Goal: Task Accomplishment & Management: Manage account settings

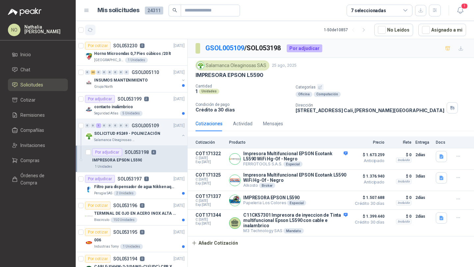
click at [90, 30] on icon "button" at bounding box center [90, 30] width 6 height 6
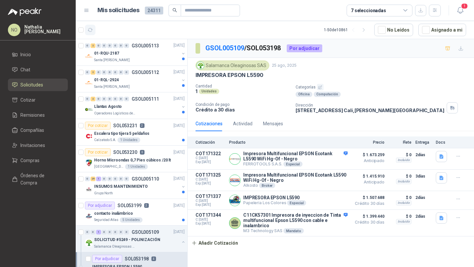
click at [89, 29] on icon "button" at bounding box center [90, 30] width 6 height 6
click at [444, 29] on button "Asignado a mi" at bounding box center [442, 30] width 48 height 12
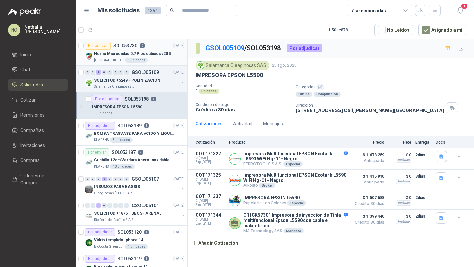
click at [140, 51] on p "Horno Microondas 0,7 Pies cúbicos /20 lt" at bounding box center [132, 54] width 77 height 6
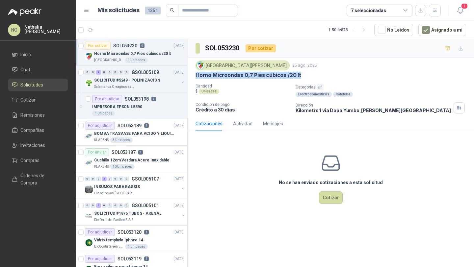
drag, startPoint x: 195, startPoint y: 74, endPoint x: 304, endPoint y: 74, distance: 108.9
click at [304, 74] on div "Colegio [PERSON_NAME] [DATE] Horno Microondas 0,7 Pies cúbicos /20 lt Cantidad …" at bounding box center [330, 87] width 286 height 58
copy p "Horno Microondas 0,7 Pies cúbicos /20 lt"
click at [338, 194] on button "Cotizar" at bounding box center [331, 197] width 24 height 12
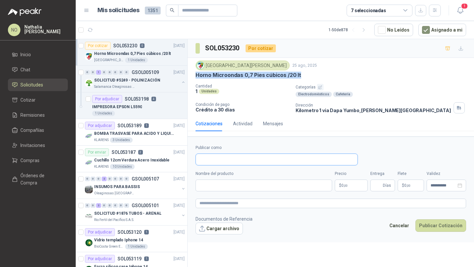
click at [238, 160] on input "Publicar como" at bounding box center [276, 159] width 161 height 11
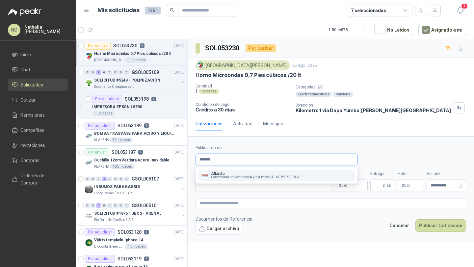
type input "*******"
click at [246, 173] on p "Alkosto" at bounding box center [255, 174] width 88 height 4
type input "**********"
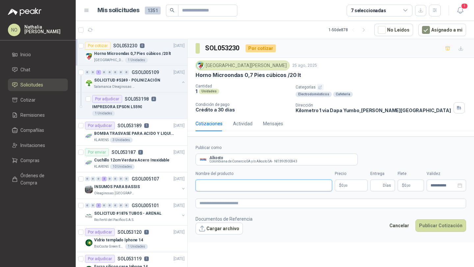
click at [229, 182] on input "Nombre del producto" at bounding box center [263, 186] width 136 height 12
paste input "**********"
type input "**********"
click at [346, 183] on body "NO [PERSON_NAME] Inicio Chat Solicitudes Cotizar Remisiones Compañías Invitacio…" at bounding box center [237, 133] width 474 height 267
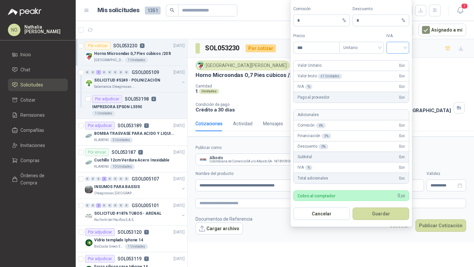
click at [392, 52] on span at bounding box center [397, 47] width 15 height 11
click at [393, 61] on div "19%" at bounding box center [397, 61] width 12 height 7
click at [355, 49] on span "Unitario" at bounding box center [361, 48] width 37 height 10
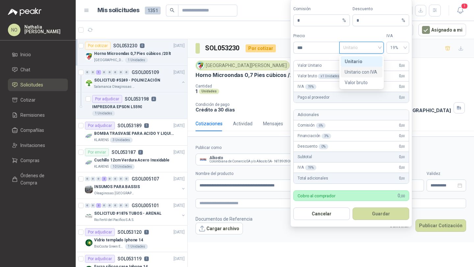
click at [362, 70] on div "Unitario con IVA" at bounding box center [361, 71] width 34 height 7
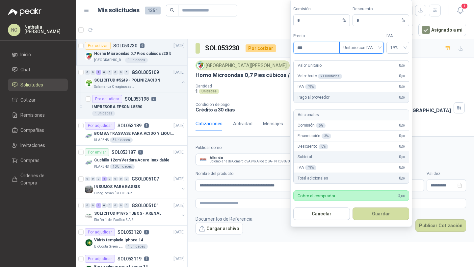
click at [322, 47] on input "***" at bounding box center [316, 47] width 46 height 11
type input "*"
type input "*********"
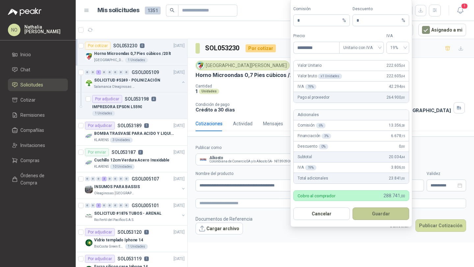
click at [381, 212] on button "Guardar" at bounding box center [380, 214] width 57 height 12
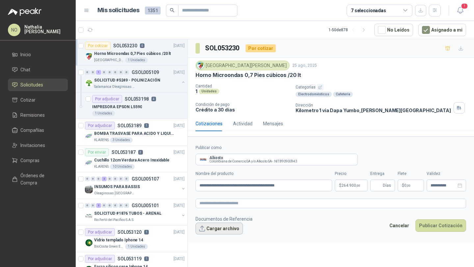
click at [223, 234] on button "Cargar archivo" at bounding box center [218, 229] width 47 height 12
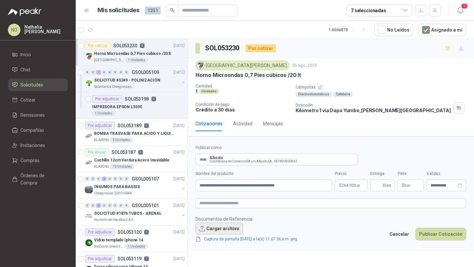
click at [232, 225] on button "Cargar archivo" at bounding box center [218, 229] width 47 height 12
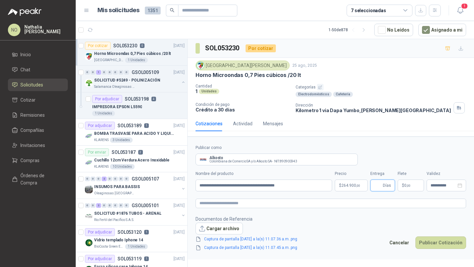
click at [376, 185] on input "Entrega" at bounding box center [377, 185] width 7 height 11
type input "*"
click at [410, 183] on p "$ 0 ,00" at bounding box center [410, 186] width 26 height 12
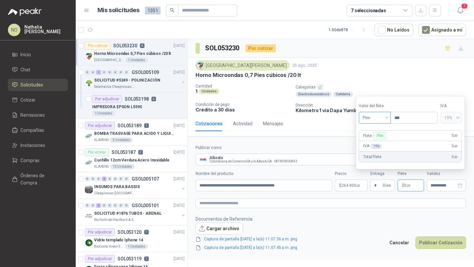
click at [378, 117] on span "Flex" at bounding box center [374, 118] width 24 height 10
click at [379, 143] on div "Incluido" at bounding box center [375, 141] width 22 height 7
click at [436, 181] on div "**********" at bounding box center [445, 186] width 39 height 12
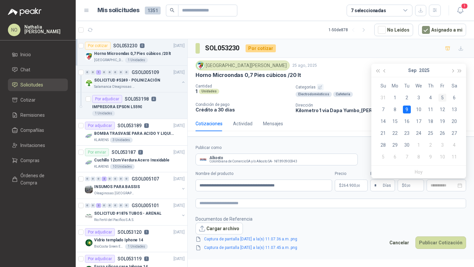
click at [441, 97] on div "5" at bounding box center [442, 98] width 8 height 8
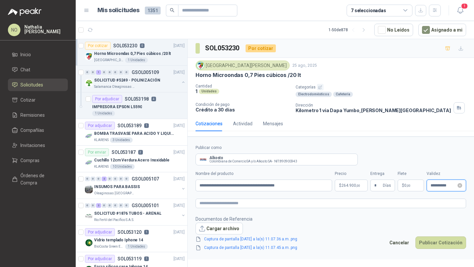
click at [437, 184] on input "**********" at bounding box center [443, 186] width 26 height 4
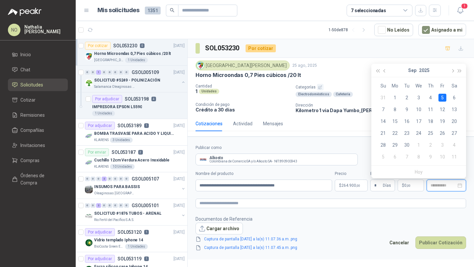
type input "**********"
click at [442, 238] on button "Publicar Cotización" at bounding box center [440, 242] width 51 height 12
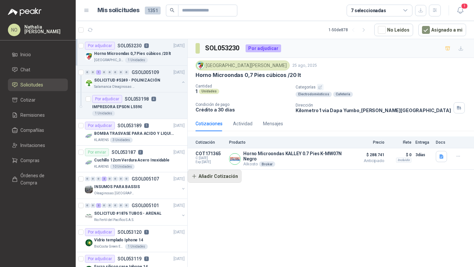
click at [219, 177] on button "Añadir Cotización" at bounding box center [214, 176] width 54 height 13
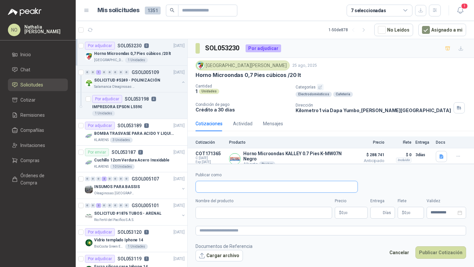
click at [222, 185] on input "Publicar como" at bounding box center [276, 186] width 161 height 11
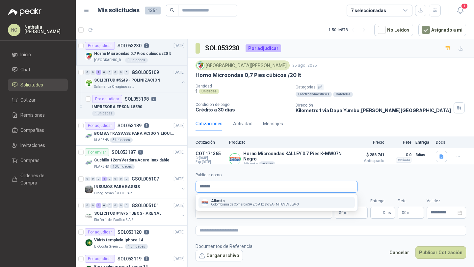
type input "*******"
click at [248, 200] on p "Alkosto" at bounding box center [255, 201] width 88 height 4
type input "**********"
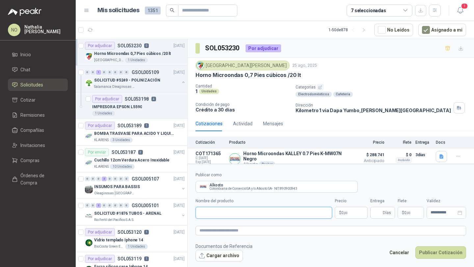
click at [235, 216] on input "Nombre del producto" at bounding box center [263, 213] width 136 height 12
paste input "**********"
type input "**********"
click at [351, 213] on body "NO [PERSON_NAME] Inicio Chat Solicitudes Cotizar Remisiones Compañías Invitacio…" at bounding box center [237, 133] width 474 height 267
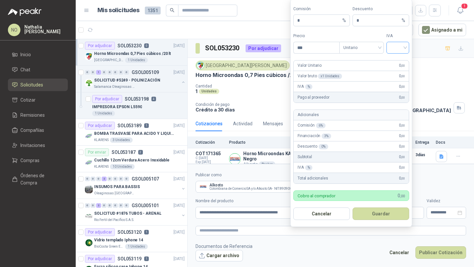
click at [400, 43] on input "search" at bounding box center [397, 47] width 15 height 10
click at [401, 62] on div "19%" at bounding box center [397, 61] width 12 height 7
click at [372, 52] on span "Unitario" at bounding box center [361, 48] width 37 height 10
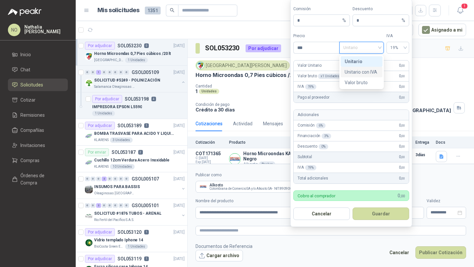
click at [370, 70] on div "Unitario con IVA" at bounding box center [361, 71] width 34 height 7
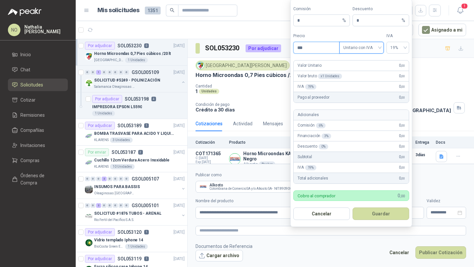
click at [315, 48] on input "***" at bounding box center [316, 47] width 46 height 11
type input "*"
type input "*********"
click at [368, 22] on input "*" at bounding box center [378, 20] width 44 height 11
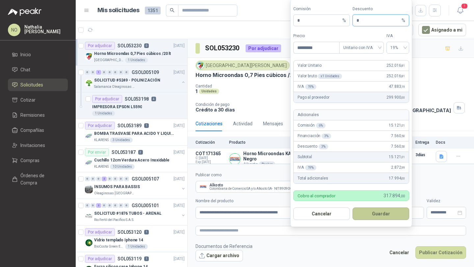
type input "*"
click at [385, 211] on button "Guardar" at bounding box center [380, 214] width 57 height 12
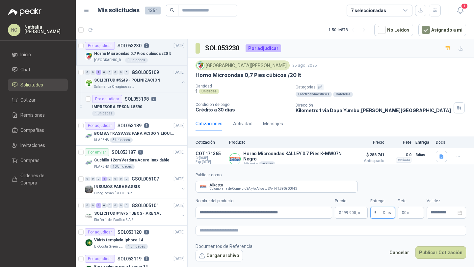
type input "*"
click at [377, 244] on footer "Documentos de Referencia Cargar archivo Cancelar Publicar Cotización" at bounding box center [330, 252] width 270 height 19
click at [410, 210] on p "$ 0 ,00" at bounding box center [410, 213] width 26 height 12
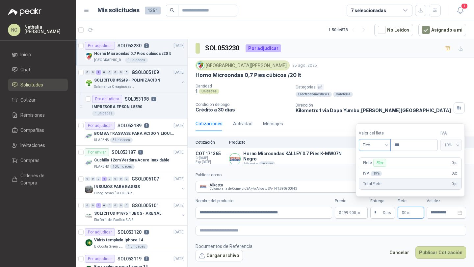
click at [371, 147] on span "Flex" at bounding box center [374, 145] width 24 height 10
click at [371, 167] on div "Incluido" at bounding box center [375, 169] width 22 height 7
click at [435, 213] on input "**********" at bounding box center [443, 212] width 26 height 4
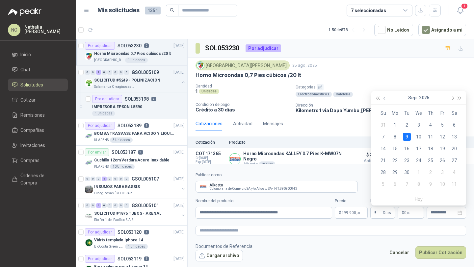
click at [384, 98] on span "button" at bounding box center [384, 97] width 3 height 3
click at [443, 172] on div "29" at bounding box center [442, 172] width 8 height 8
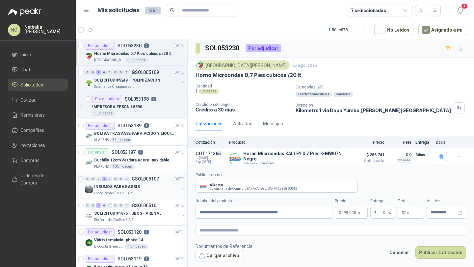
type input "**********"
click at [210, 255] on button "Cargar archivo" at bounding box center [218, 256] width 47 height 12
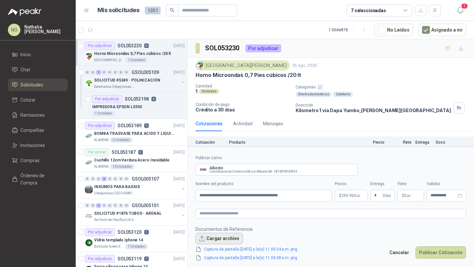
click at [209, 236] on button "Cargar archivo" at bounding box center [218, 239] width 47 height 12
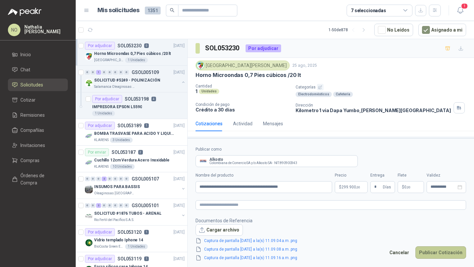
click at [450, 253] on button "Publicar Cotización" at bounding box center [440, 252] width 51 height 12
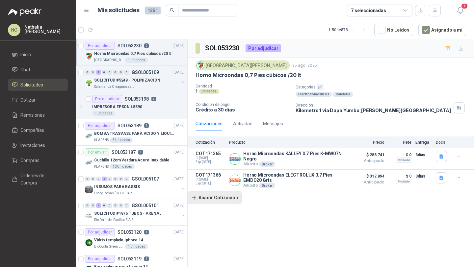
click at [225, 201] on button "Añadir Cotización" at bounding box center [214, 197] width 54 height 13
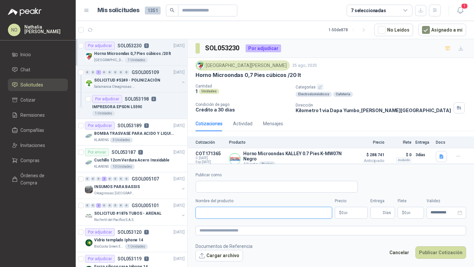
click at [228, 210] on input "Nombre del producto" at bounding box center [263, 213] width 136 height 12
click at [209, 187] on input "Publicar como" at bounding box center [276, 186] width 161 height 11
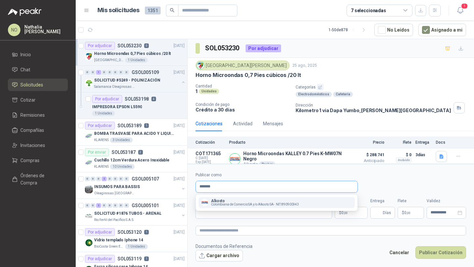
type input "*******"
click at [238, 198] on button "Alkosto Colombiana de Comercio SA y/o Alkosto SA - NIT : 890900943" at bounding box center [276, 202] width 156 height 11
type input "**********"
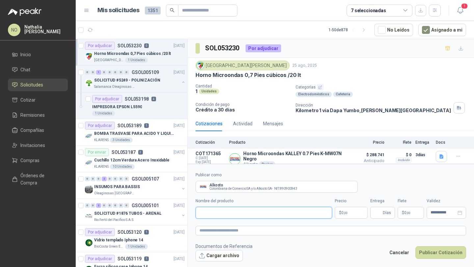
click at [230, 209] on input "Nombre del producto" at bounding box center [263, 213] width 136 height 12
paste input "**********"
type input "**********"
click at [358, 208] on body "NO [PERSON_NAME] Inicio Chat Solicitudes Cotizar Remisiones Compañías Invitacio…" at bounding box center [237, 133] width 474 height 267
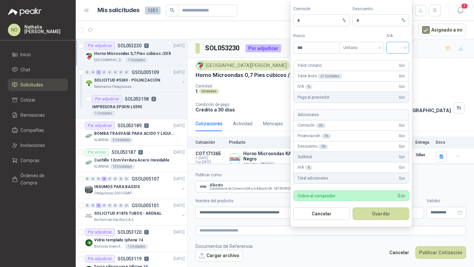
click at [396, 50] on input "search" at bounding box center [397, 47] width 15 height 10
click at [396, 63] on div "19%" at bounding box center [397, 61] width 12 height 7
click at [369, 53] on span at bounding box center [361, 47] width 37 height 11
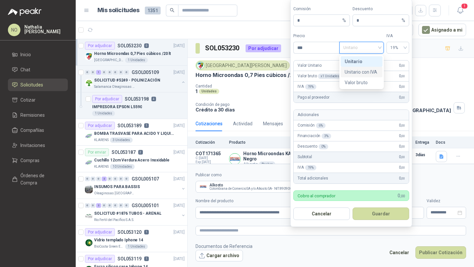
click at [366, 72] on div "Unitario con IVA" at bounding box center [361, 71] width 34 height 7
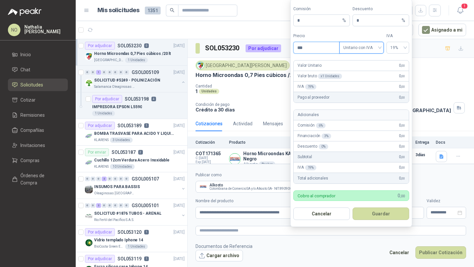
click at [316, 46] on input "***" at bounding box center [316, 47] width 46 height 11
type input "*"
type input "*********"
click at [367, 20] on input "*" at bounding box center [378, 20] width 44 height 11
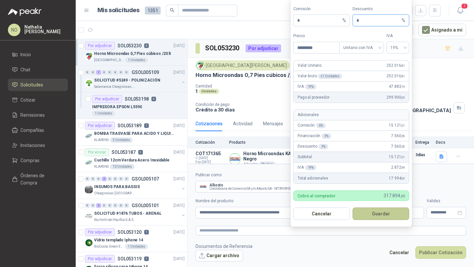
type input "*"
click at [388, 214] on button "Guardar" at bounding box center [380, 214] width 57 height 12
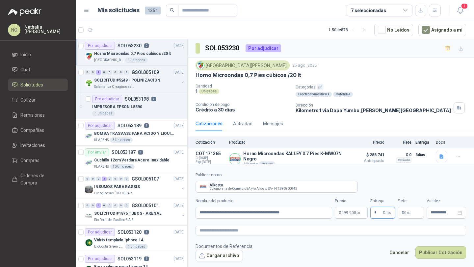
type input "*"
click at [370, 267] on form "**********" at bounding box center [330, 217] width 286 height 106
click at [407, 217] on p "$ 0 ,00" at bounding box center [410, 213] width 26 height 12
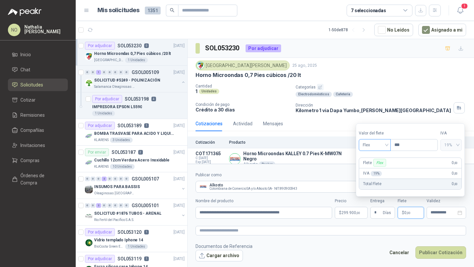
click at [376, 147] on span "Flex" at bounding box center [374, 145] width 24 height 10
click at [373, 169] on div "Incluido" at bounding box center [375, 169] width 22 height 7
click at [437, 212] on input "**********" at bounding box center [443, 212] width 26 height 4
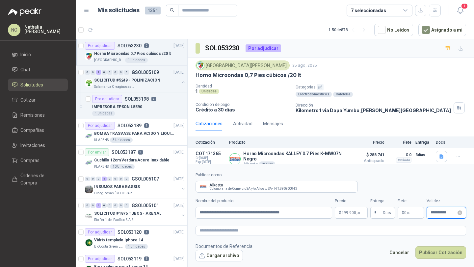
click at [443, 210] on input "**********" at bounding box center [443, 212] width 26 height 4
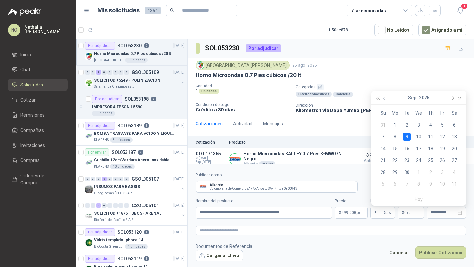
click at [386, 98] on button "button" at bounding box center [384, 97] width 7 height 13
click at [444, 174] on div "29" at bounding box center [442, 172] width 8 height 8
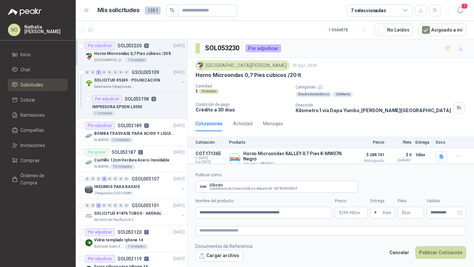
type input "**********"
click at [216, 259] on button "Cargar archivo" at bounding box center [218, 256] width 47 height 12
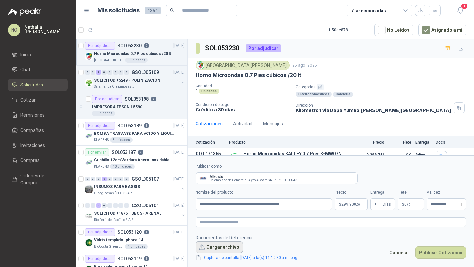
click at [208, 244] on button "Cargar archivo" at bounding box center [218, 247] width 47 height 12
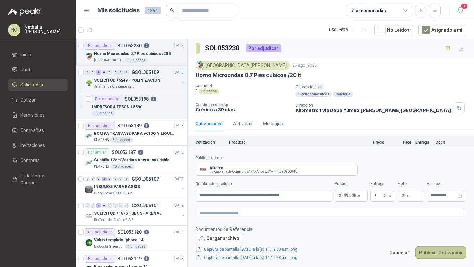
click at [429, 246] on button "Publicar Cotización" at bounding box center [440, 252] width 51 height 12
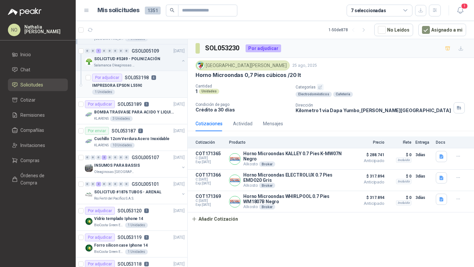
scroll to position [27, 0]
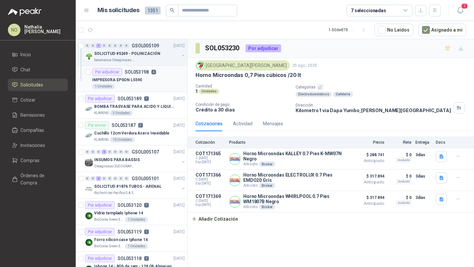
click at [128, 97] on p "SOL053189" at bounding box center [129, 98] width 24 height 5
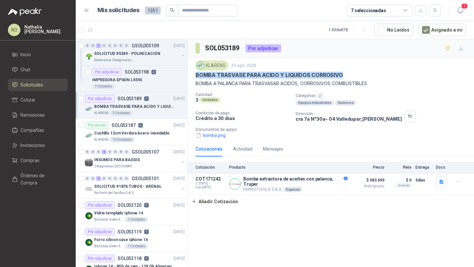
drag, startPoint x: 196, startPoint y: 77, endPoint x: 349, endPoint y: 77, distance: 152.6
click at [349, 77] on div "BOMBA TRASVASE PARA ACIDO Y LIQUIDOS CORROSIVO" at bounding box center [330, 75] width 270 height 7
copy p "BOMBA TRASVASE PARA ACIDO Y LIQUIDOS CORROSIVO"
click at [195, 79] on div "KLARENS [DATE] BOMBA TRASVASE PARA ACIDO Y LIQUIDOS CORROSIVO BOMBA A PALANCA P…" at bounding box center [330, 100] width 286 height 84
drag, startPoint x: 195, startPoint y: 76, endPoint x: 388, endPoint y: 89, distance: 193.2
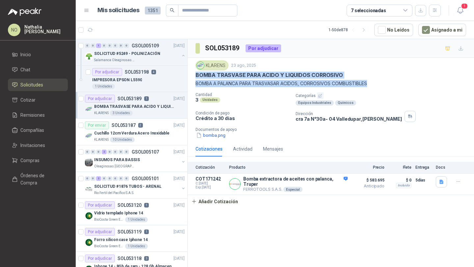
click at [388, 89] on div "KLARENS [DATE] BOMBA TRASVASE PARA ACIDO Y LIQUIDOS CORROSIVO BOMBA A PALANCA P…" at bounding box center [330, 100] width 286 height 84
copy div "BOMBA TRASVASE PARA ACIDO Y LIQUIDOS CORROSIVO BOMBA A PALANCA PARA TRASVASAR A…"
click at [210, 136] on button "bomba.png" at bounding box center [210, 135] width 31 height 7
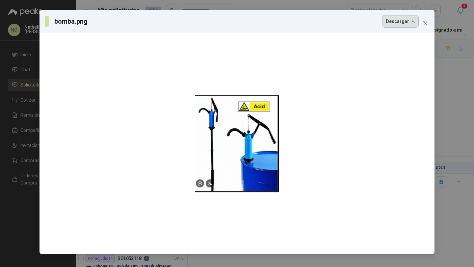
click at [402, 21] on button "Descargar" at bounding box center [400, 21] width 37 height 12
click at [420, 24] on span "Close" at bounding box center [425, 23] width 11 height 5
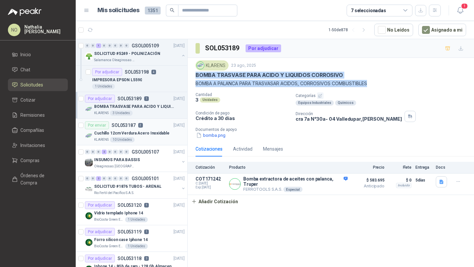
click at [136, 130] on p "Cuchillo 12cm Verdura Acero Inoxidable" at bounding box center [131, 133] width 75 height 6
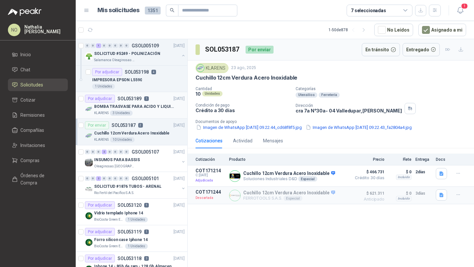
click at [138, 111] on div "KLARENS 3 Unidades" at bounding box center [139, 113] width 90 height 5
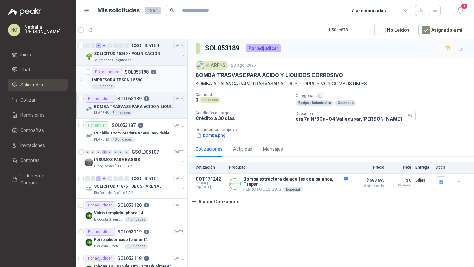
click at [136, 84] on div "1 Unidades" at bounding box center [138, 86] width 92 height 5
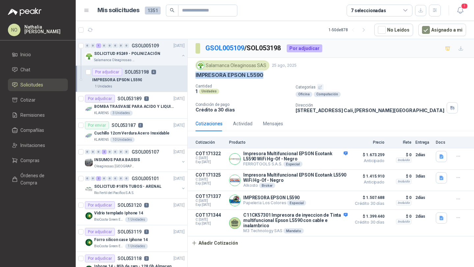
drag, startPoint x: 194, startPoint y: 77, endPoint x: 274, endPoint y: 76, distance: 80.3
click at [274, 76] on div "Salamanca Oleaginosas SAS [DATE] IMPRESORA EPSON L5590 Cantidad 1 Unidades Cate…" at bounding box center [330, 87] width 286 height 58
copy p "IMPRESORA EPSON L5590"
click at [336, 178] on button "Detalles" at bounding box center [331, 180] width 31 height 9
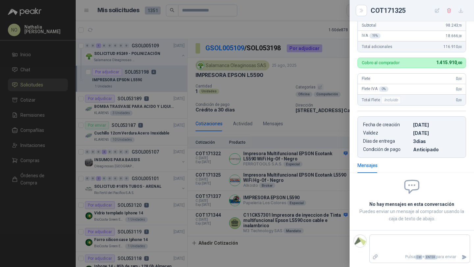
scroll to position [137, 0]
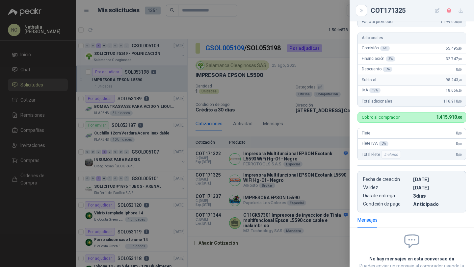
click at [303, 154] on div at bounding box center [237, 133] width 474 height 267
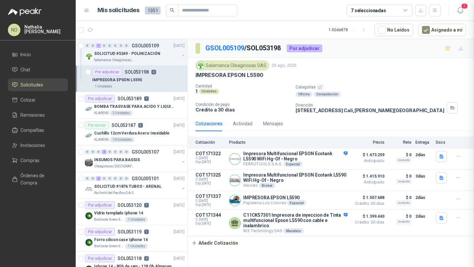
scroll to position [206, 0]
click at [139, 99] on p "SOL053189" at bounding box center [129, 98] width 24 height 5
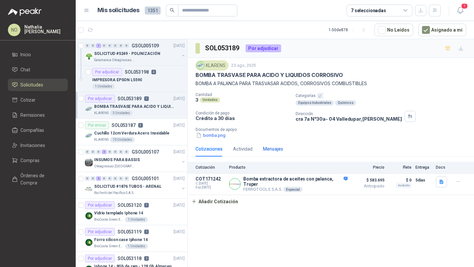
click at [270, 146] on div "Mensajes" at bounding box center [273, 148] width 20 height 7
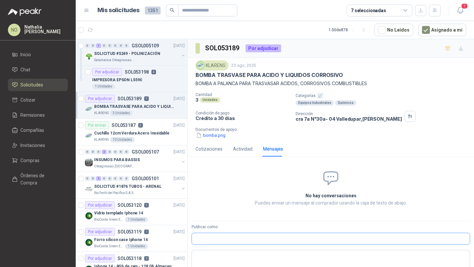
click at [234, 242] on input "Publicar como" at bounding box center [331, 238] width 278 height 11
type input "**"
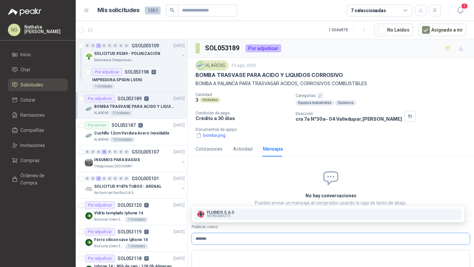
type input "*******"
click at [224, 210] on p "FLUIMOS S.A.S" at bounding box center [220, 212] width 27 height 4
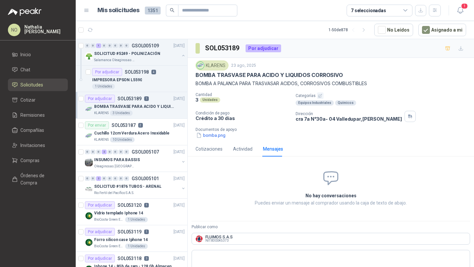
scroll to position [13, 0]
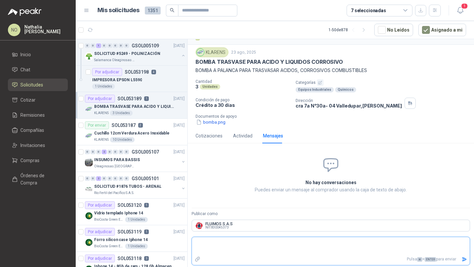
click at [224, 240] on textarea at bounding box center [331, 245] width 278 height 15
type textarea "*"
type textarea "**"
type textarea "***"
type textarea "****"
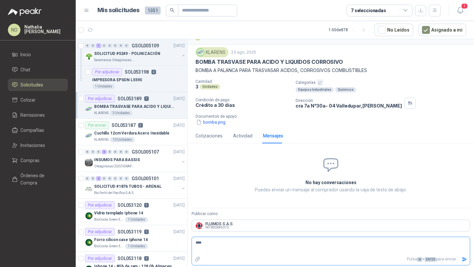
type textarea "*****"
type textarea "******"
type textarea "********"
type textarea "*********"
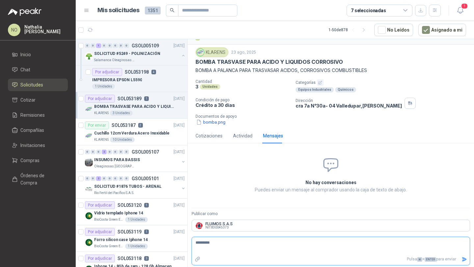
type textarea "*********"
type textarea "**********"
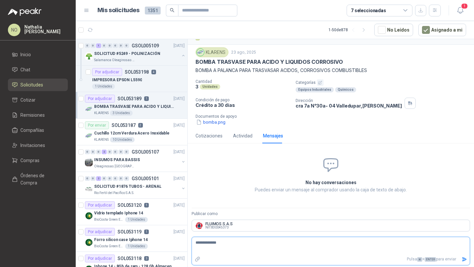
type textarea "**********"
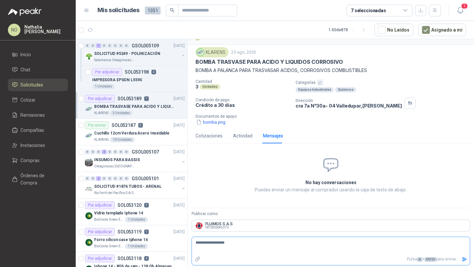
type textarea "**********"
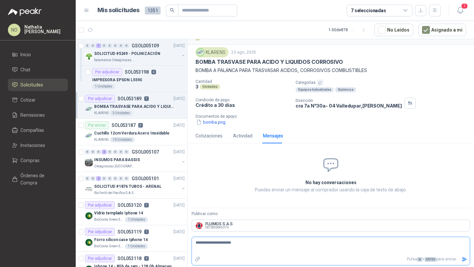
type textarea "**********"
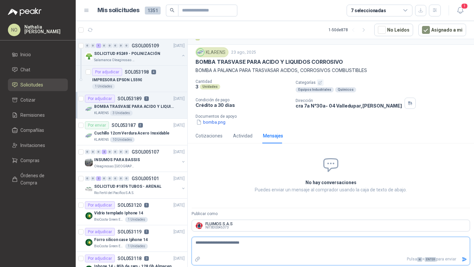
type textarea "**********"
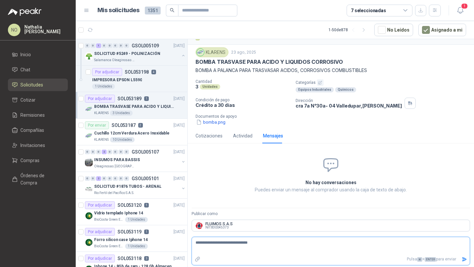
paste textarea "**********"
type textarea "**********"
click at [309, 242] on textarea "**********" at bounding box center [328, 245] width 272 height 15
type textarea "**********"
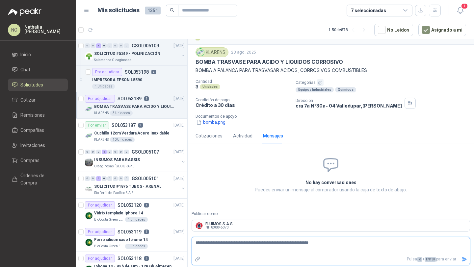
type textarea "**********"
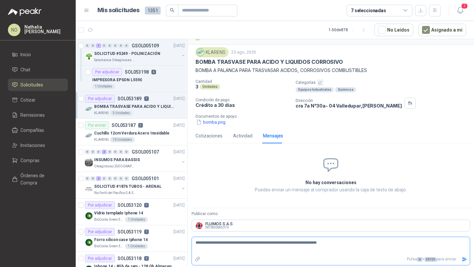
type textarea "**********"
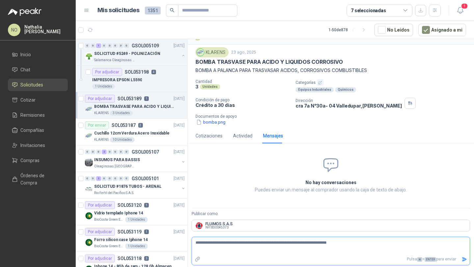
type textarea "**********"
click at [462, 259] on icon "Enviar" at bounding box center [464, 259] width 5 height 4
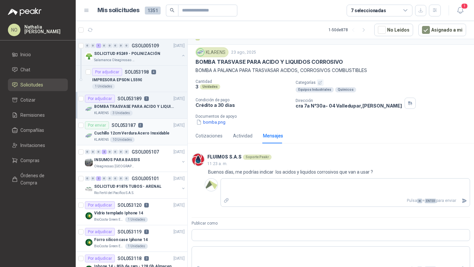
click at [135, 127] on div "Por enviar SOL053187 2" at bounding box center [114, 125] width 58 height 8
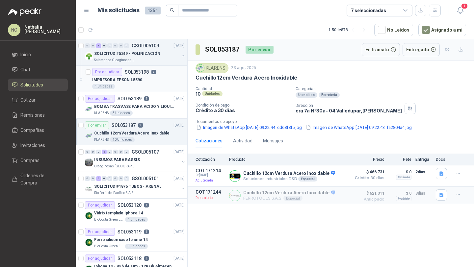
click at [140, 86] on div "1 Unidades" at bounding box center [138, 86] width 92 height 5
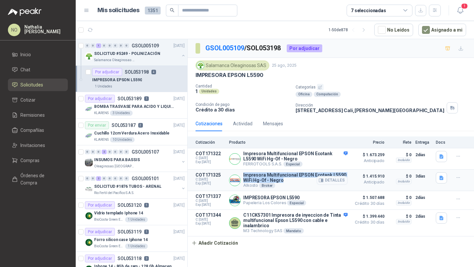
drag, startPoint x: 242, startPoint y: 175, endPoint x: 288, endPoint y: 179, distance: 46.6
click at [288, 179] on div "Impresora Multifuncional EPSON Ecotank L5590 WiFi Hg-Of - Negro Alkosto Broker …" at bounding box center [288, 180] width 118 height 16
copy p "Impresora Multifuncional EPSON Ecotank L5590 WiFi Hg-Of - Negro"
click at [457, 179] on icon "button" at bounding box center [458, 178] width 6 height 6
click at [435, 150] on button "Editar" at bounding box center [444, 151] width 53 height 11
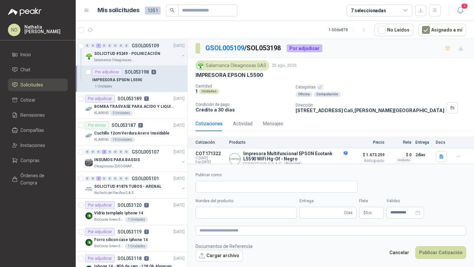
type input "**********"
type input "*"
type input "**********"
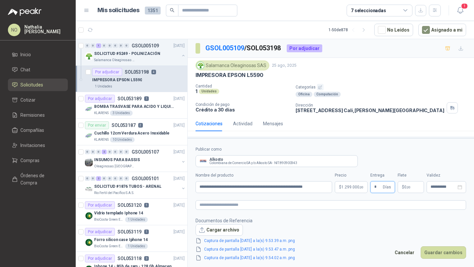
click at [377, 185] on input "*" at bounding box center [377, 187] width 7 height 11
type input "*"
click at [349, 187] on body "NO [PERSON_NAME] Inicio Chat Solicitudes Cotizar Remisiones Compañías Invitacio…" at bounding box center [237, 133] width 474 height 267
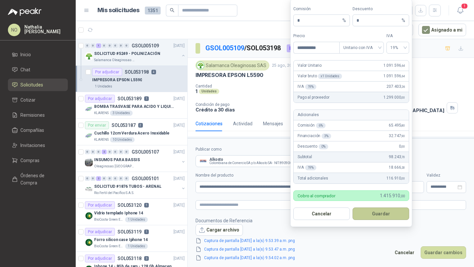
click at [388, 213] on button "Guardar" at bounding box center [380, 214] width 57 height 12
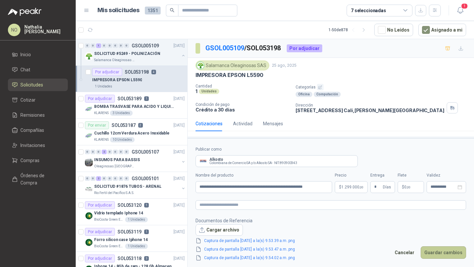
click at [433, 252] on button "Guardar cambios" at bounding box center [442, 252] width 45 height 12
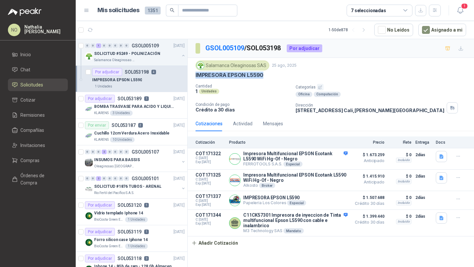
drag, startPoint x: 193, startPoint y: 76, endPoint x: 274, endPoint y: 75, distance: 80.6
click at [274, 75] on div "Salamanca Oleaginosas SAS [DATE] IMPRESORA EPSON L5590 Cantidad 1 Unidades Cate…" at bounding box center [330, 87] width 286 height 58
copy p "IMPRESORA EPSON L5590"
click at [200, 247] on button "Añadir Cotización" at bounding box center [214, 242] width 54 height 13
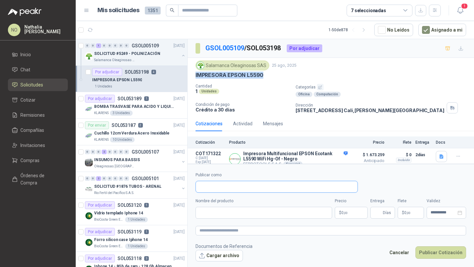
click at [229, 189] on input "Publicar como" at bounding box center [276, 186] width 161 height 11
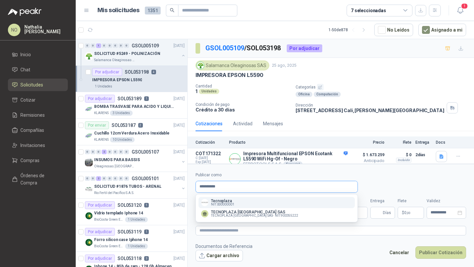
type input "**********"
click at [226, 202] on p "Tecnoplaza" at bounding box center [222, 201] width 23 height 4
type input "**********"
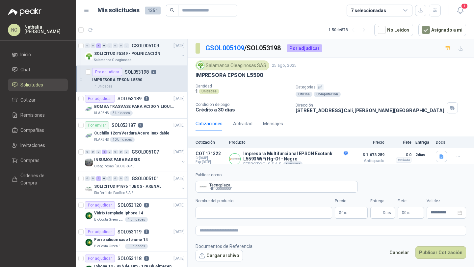
click at [347, 215] on body "NO [PERSON_NAME] Inicio Chat Solicitudes Cotizar Remisiones Compañías Invitacio…" at bounding box center [237, 133] width 474 height 267
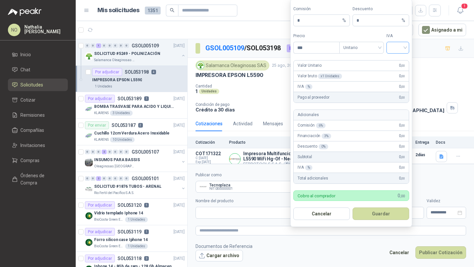
click at [398, 43] on input "search" at bounding box center [397, 47] width 15 height 10
click at [397, 62] on div "19%" at bounding box center [397, 61] width 12 height 7
click at [364, 51] on span "Unitario" at bounding box center [361, 48] width 37 height 10
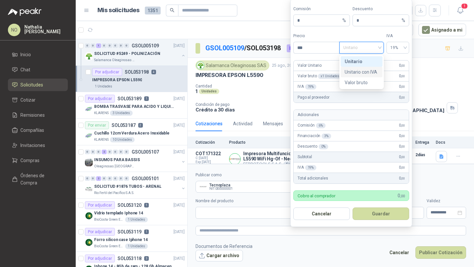
click at [363, 72] on div "Unitario con IVA" at bounding box center [361, 71] width 34 height 7
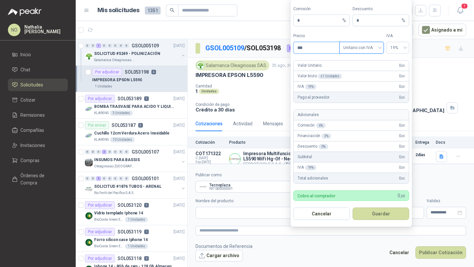
click at [320, 50] on input "***" at bounding box center [316, 47] width 46 height 11
type input "*"
type input "**********"
click at [392, 240] on form "**********" at bounding box center [330, 217] width 286 height 106
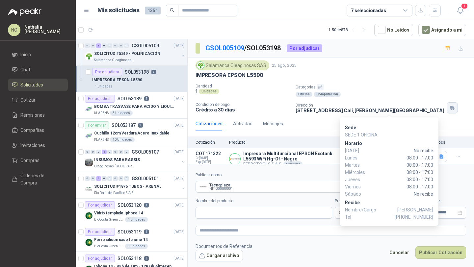
scroll to position [74, 0]
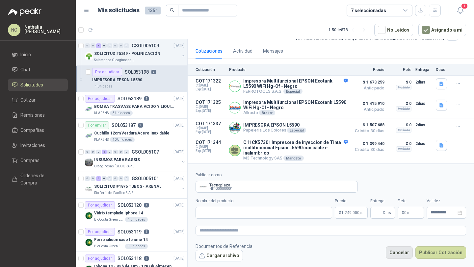
click at [398, 249] on button "Cancelar" at bounding box center [398, 252] width 27 height 12
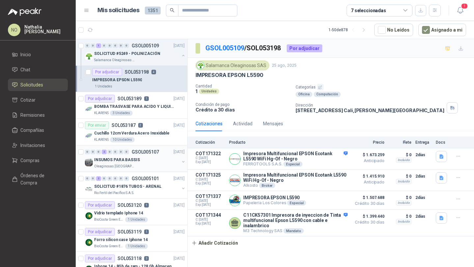
scroll to position [0, 0]
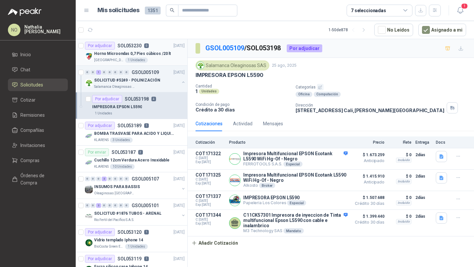
click at [142, 59] on div "[GEOGRAPHIC_DATA][PERSON_NAME]" at bounding box center [139, 60] width 90 height 5
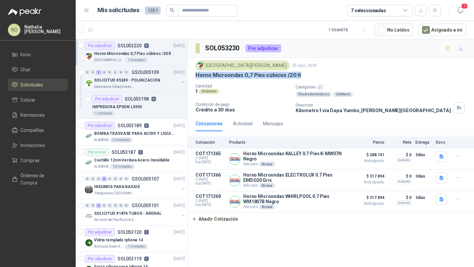
drag, startPoint x: 196, startPoint y: 77, endPoint x: 312, endPoint y: 75, distance: 116.1
click at [312, 75] on div "Horno Microondas 0,7 Pies cúbicos /20 lt" at bounding box center [330, 75] width 270 height 7
copy p "Horno Microondas 0,7 Pies cúbicos /20 lt"
click at [216, 221] on button "Añadir Cotización" at bounding box center [214, 218] width 54 height 13
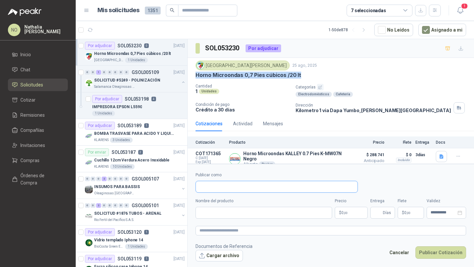
click at [231, 184] on input "Publicar como" at bounding box center [276, 186] width 161 height 11
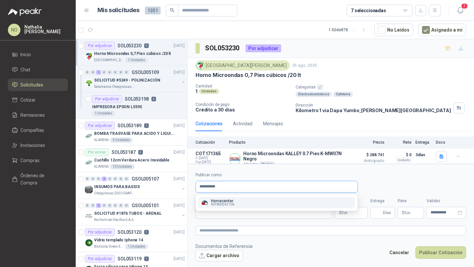
type input "**********"
click at [239, 201] on div "Homecenter NIT : 800242106" at bounding box center [276, 202] width 151 height 7
type input "**********"
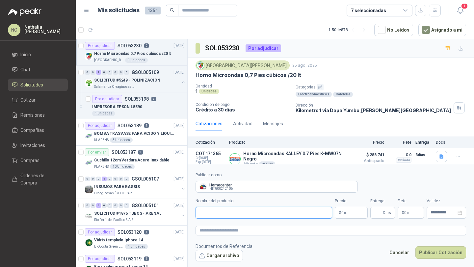
click at [293, 215] on input "Nombre del producto" at bounding box center [263, 213] width 136 height 12
paste input "**********"
type input "**********"
click at [348, 215] on body "NO [PERSON_NAME] Inicio Chat Solicitudes Cotizar Remisiones Compañías Invitacio…" at bounding box center [237, 133] width 474 height 267
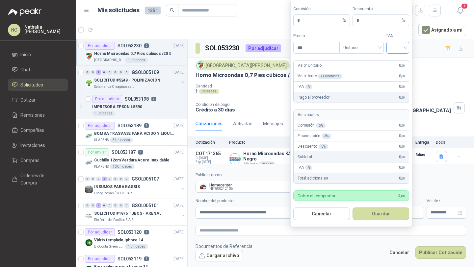
click at [397, 52] on span at bounding box center [397, 47] width 15 height 11
click at [395, 63] on div "19%" at bounding box center [397, 61] width 12 height 7
click at [354, 45] on span "Unitario" at bounding box center [361, 48] width 37 height 10
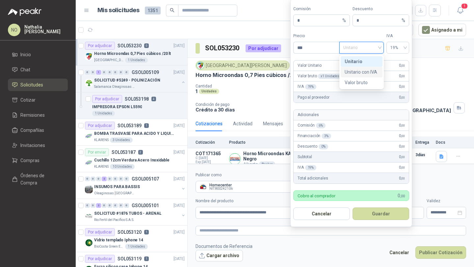
click at [356, 70] on div "Unitario con IVA" at bounding box center [361, 71] width 34 height 7
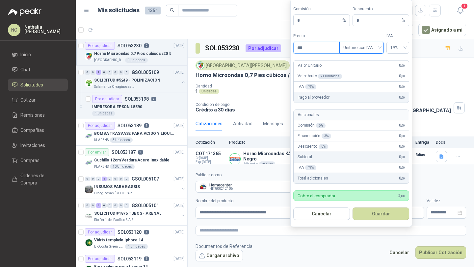
click at [318, 47] on input "***" at bounding box center [316, 47] width 46 height 11
type input "*"
type input "*********"
click at [365, 23] on input "*" at bounding box center [378, 20] width 44 height 11
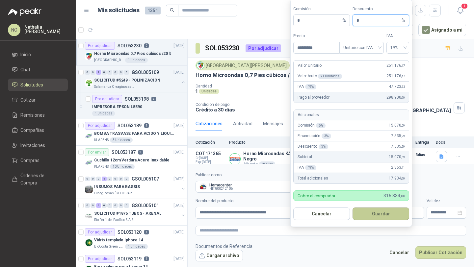
type input "*"
click at [385, 212] on button "Guardar" at bounding box center [380, 214] width 57 height 12
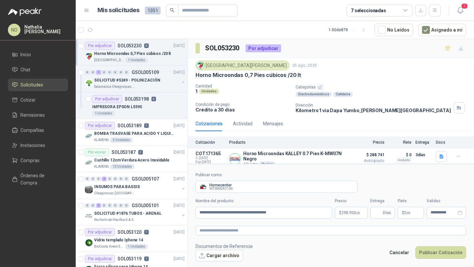
click at [413, 212] on p "$ 0 ,00" at bounding box center [410, 213] width 26 height 12
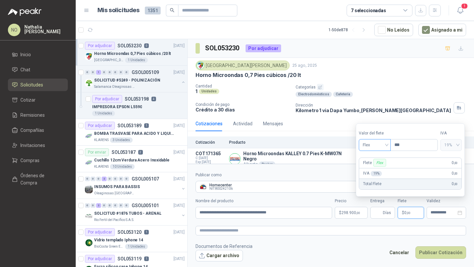
click at [373, 141] on span "Flex" at bounding box center [374, 145] width 24 height 10
click at [369, 169] on div "Incluido" at bounding box center [375, 169] width 22 height 7
click at [432, 207] on div "**********" at bounding box center [445, 213] width 39 height 12
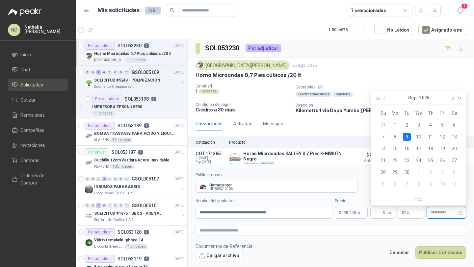
type input "**********"
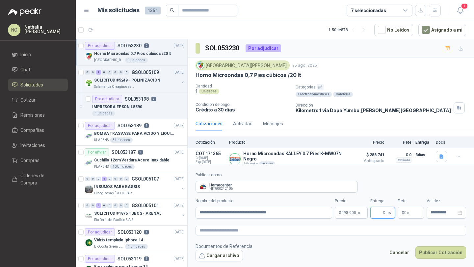
click at [380, 213] on input "Entrega" at bounding box center [377, 212] width 7 height 11
type input "*"
click at [408, 214] on span ",00" at bounding box center [408, 213] width 4 height 4
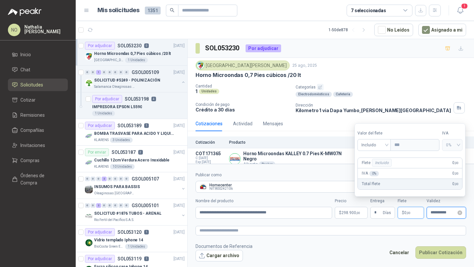
click at [433, 214] on input "**********" at bounding box center [443, 212] width 26 height 4
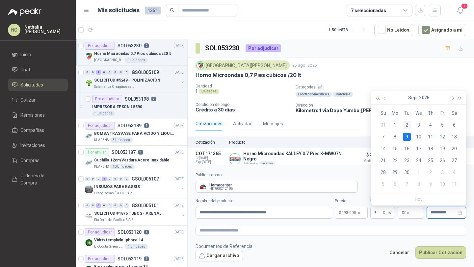
type input "**********"
click at [407, 123] on div "2" at bounding box center [407, 125] width 8 height 8
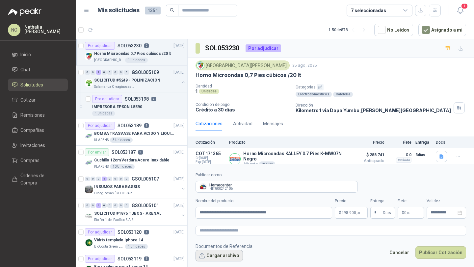
click at [216, 259] on button "Cargar archivo" at bounding box center [218, 256] width 47 height 12
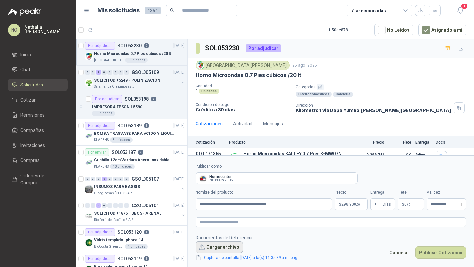
click at [211, 245] on button "Cargar archivo" at bounding box center [218, 247] width 47 height 12
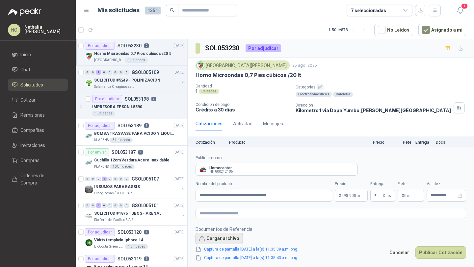
click at [223, 233] on button "Cargar archivo" at bounding box center [218, 239] width 47 height 12
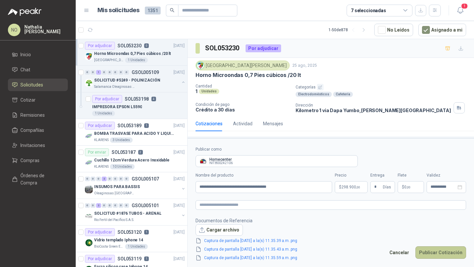
click at [437, 257] on button "Publicar Cotización" at bounding box center [440, 252] width 51 height 12
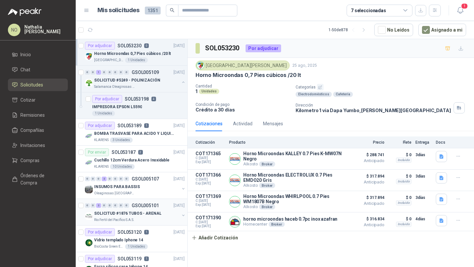
click at [137, 214] on p "SOLICITUD #1876 TUBOS - ARENAL" at bounding box center [127, 213] width 67 height 6
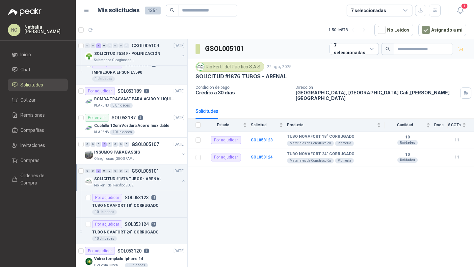
scroll to position [37, 0]
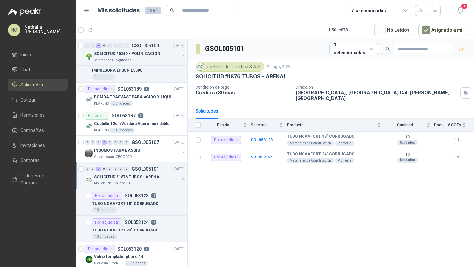
click at [137, 214] on article "Por adjudicar SOL053123 11 TUBO NOVAFORT 18" CORRUGADO 10 Unidades" at bounding box center [131, 202] width 111 height 27
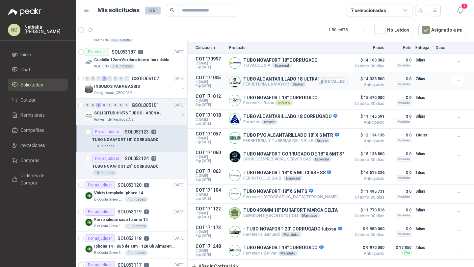
scroll to position [100, 0]
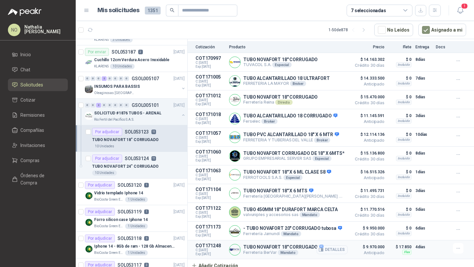
click at [320, 245] on button "Detalles" at bounding box center [331, 249] width 31 height 9
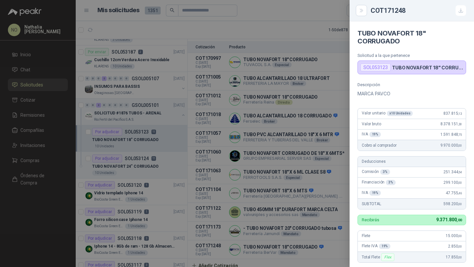
click at [310, 181] on div at bounding box center [237, 133] width 474 height 267
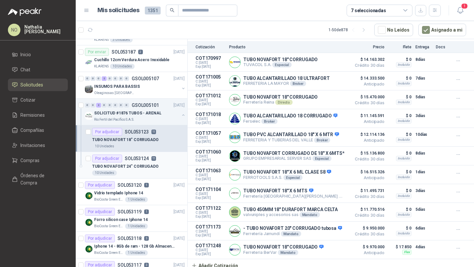
click at [138, 171] on div "10 Unidades" at bounding box center [138, 172] width 92 height 5
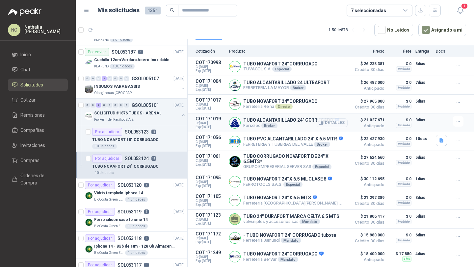
scroll to position [93, 0]
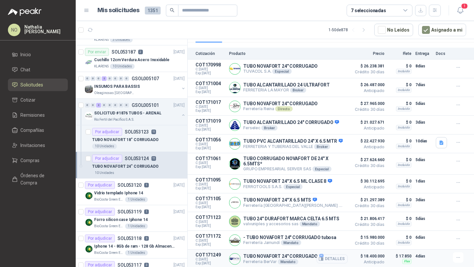
click at [318, 257] on icon "button" at bounding box center [320, 259] width 5 height 5
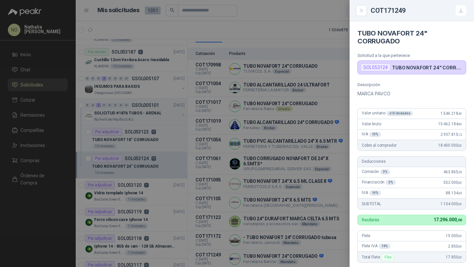
click at [288, 154] on div at bounding box center [237, 133] width 474 height 267
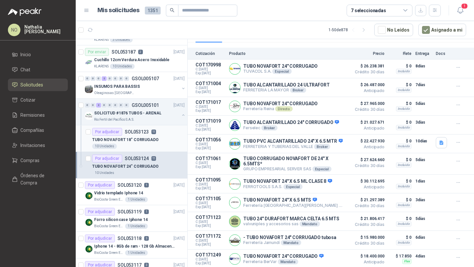
scroll to position [0, 0]
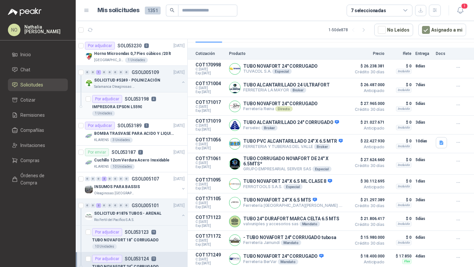
click at [138, 104] on p "IMPRESORA EPSON L5590" at bounding box center [117, 107] width 50 height 6
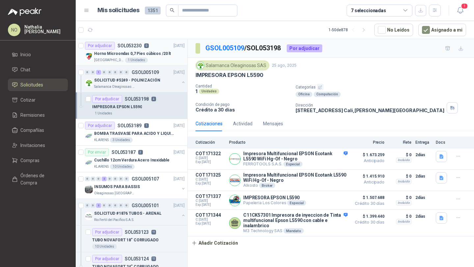
click at [157, 55] on p "Horno Microondas 0,7 Pies cúbicos /20 lt" at bounding box center [132, 54] width 77 height 6
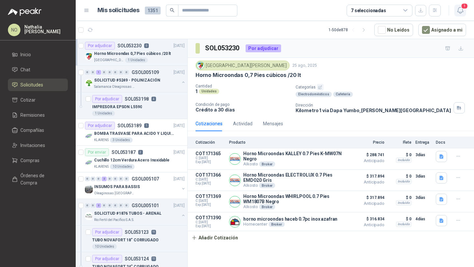
click at [460, 10] on icon "button" at bounding box center [460, 10] width 8 height 8
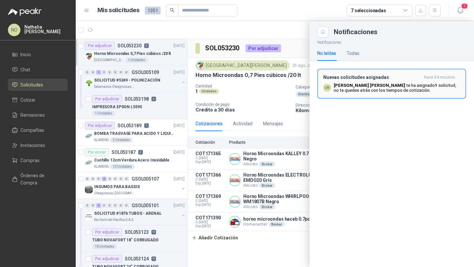
click at [362, 81] on div "Nuevas solicitudes asignadas hace 54 minutos LM [PERSON_NAME] te ha asignado 1 …" at bounding box center [391, 84] width 137 height 18
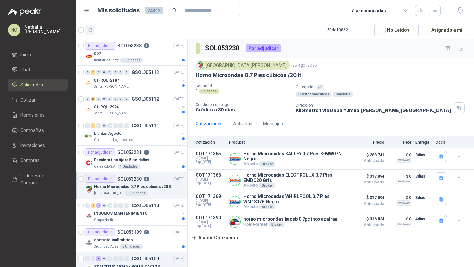
click at [91, 32] on icon "button" at bounding box center [90, 30] width 6 height 6
click at [133, 52] on div "007" at bounding box center [139, 54] width 90 height 8
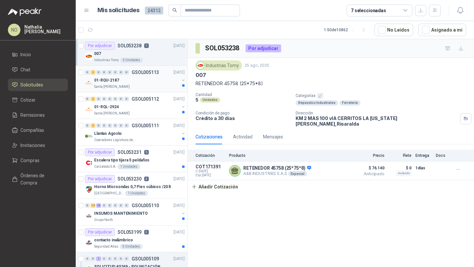
click at [149, 89] on div "0 2 0 0 0 0 0 0 GSOL005113 [DATE] 01-RQU-2187 [GEOGRAPHIC_DATA][PERSON_NAME]" at bounding box center [131, 79] width 111 height 27
click at [161, 69] on div "0 2 0 0 0 0 0 0 GSOL005113 [DATE]" at bounding box center [135, 72] width 101 height 8
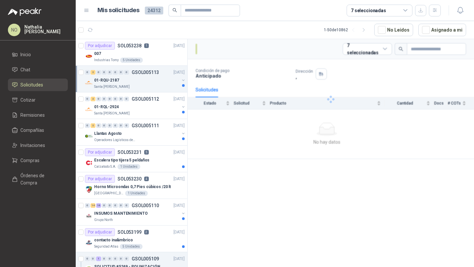
click at [161, 69] on div "0 2 0 0 0 0 0 0 GSOL005113 [DATE]" at bounding box center [135, 72] width 101 height 8
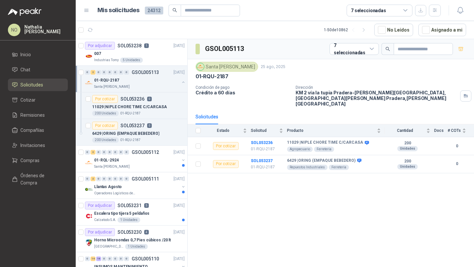
click at [161, 69] on div "0 2 0 0 0 0 0 0 GSOL005113 [DATE]" at bounding box center [135, 72] width 101 height 8
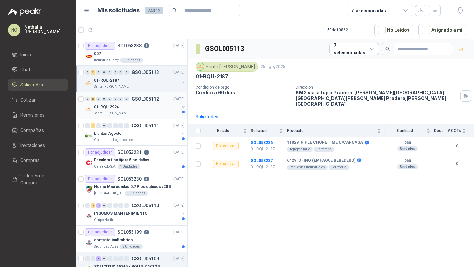
click at [152, 106] on div "01-RQL-2924" at bounding box center [136, 107] width 85 height 8
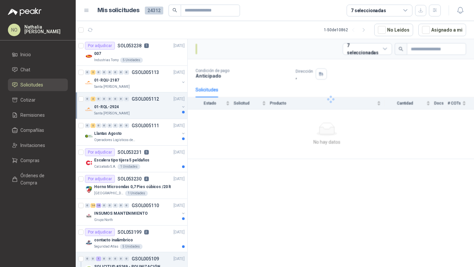
click at [152, 106] on div "01-RQL-2924" at bounding box center [136, 107] width 85 height 8
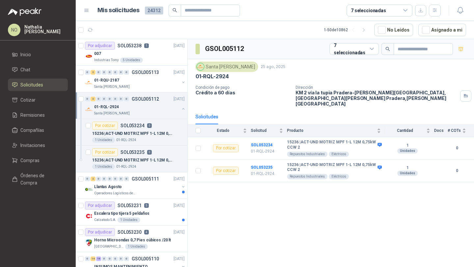
click at [152, 106] on div "01-RQL-2924" at bounding box center [136, 107] width 85 height 8
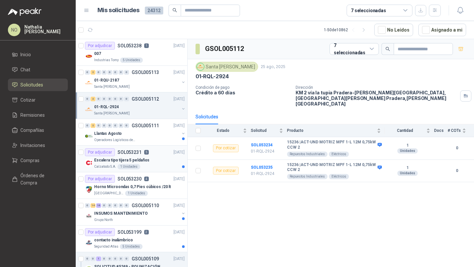
click at [142, 158] on p "Escalera tipo tijera 5 peldaños" at bounding box center [121, 160] width 55 height 6
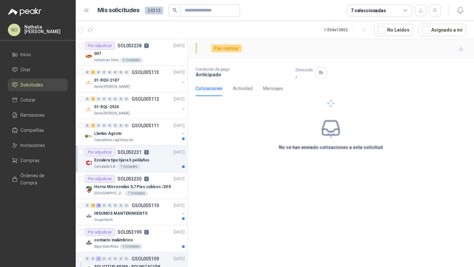
click at [142, 158] on p "Escalera tipo tijera 5 peldaños" at bounding box center [121, 160] width 55 height 6
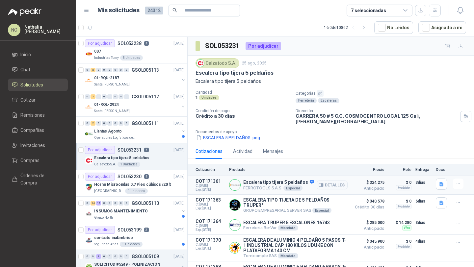
scroll to position [31, 0]
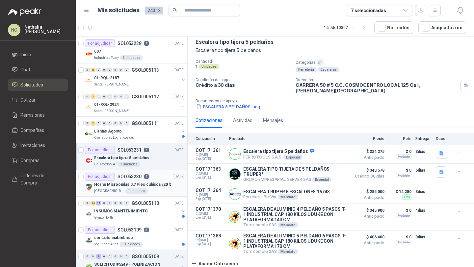
click at [136, 181] on div "Horno Microondas 0,7 Pies cúbicos /20 lt" at bounding box center [139, 185] width 90 height 8
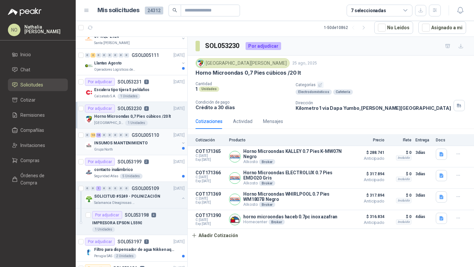
scroll to position [69, 0]
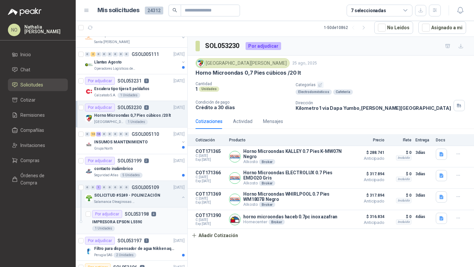
click at [137, 229] on div "1 Unidades" at bounding box center [138, 228] width 92 height 5
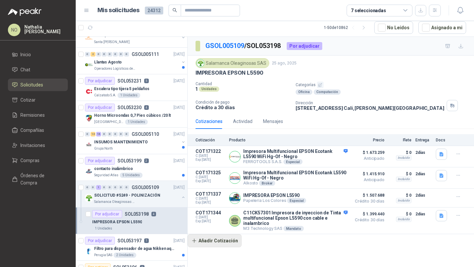
click at [217, 245] on button "Añadir Cotización" at bounding box center [214, 240] width 54 height 13
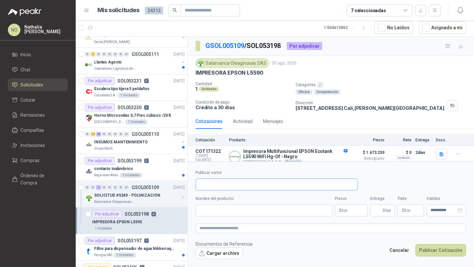
click at [225, 186] on input "Publicar como" at bounding box center [276, 184] width 161 height 11
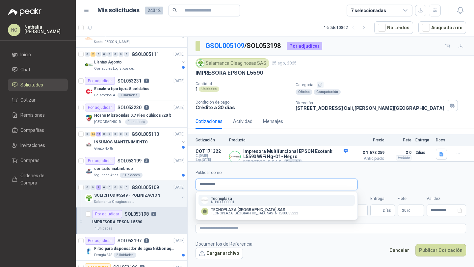
type input "**********"
click at [230, 201] on span "NIT : 000000001" at bounding box center [222, 202] width 23 height 3
type input "**********"
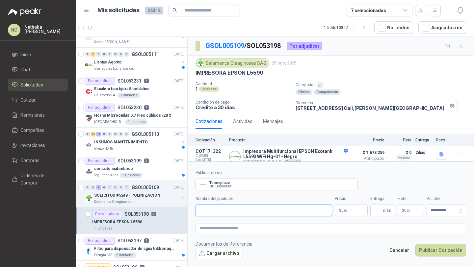
click at [230, 213] on input "Nombre del producto" at bounding box center [263, 211] width 136 height 12
paste input "**********"
type input "**********"
click at [222, 229] on textarea at bounding box center [330, 229] width 270 height 10
paste textarea "**********"
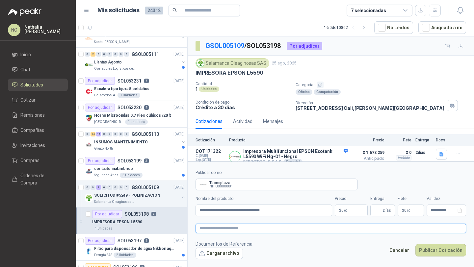
type textarea "**********"
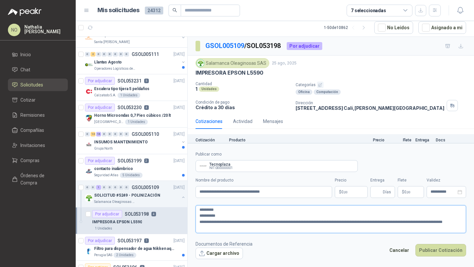
click at [198, 217] on textarea "**********" at bounding box center [330, 219] width 270 height 28
type textarea "**********"
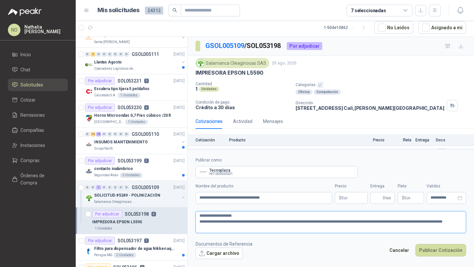
type textarea "**********"
click at [353, 198] on body "NO [PERSON_NAME] Inicio Chat Solicitudes Cotizar Remisiones Compañías Invitacio…" at bounding box center [237, 133] width 474 height 267
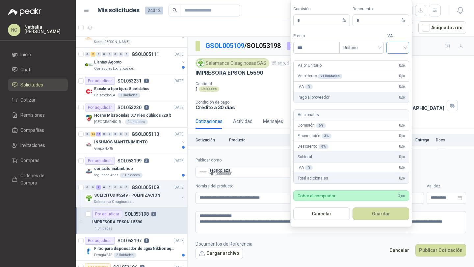
click at [396, 48] on input "search" at bounding box center [397, 47] width 15 height 10
click at [400, 62] on div "19%" at bounding box center [397, 61] width 12 height 7
click at [370, 50] on span "Unitario" at bounding box center [361, 48] width 37 height 10
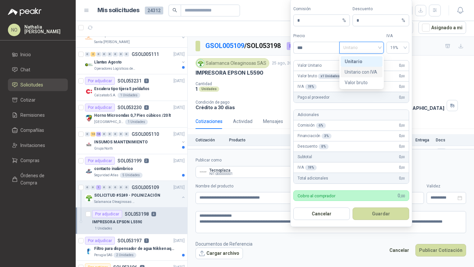
click at [366, 70] on div "Unitario con IVA" at bounding box center [361, 71] width 34 height 7
click at [317, 53] on div "***" at bounding box center [316, 48] width 46 height 12
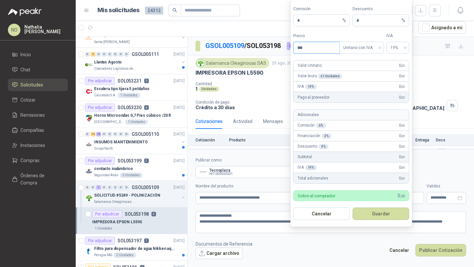
click at [312, 48] on input "***" at bounding box center [316, 47] width 46 height 11
type input "*"
type input "**********"
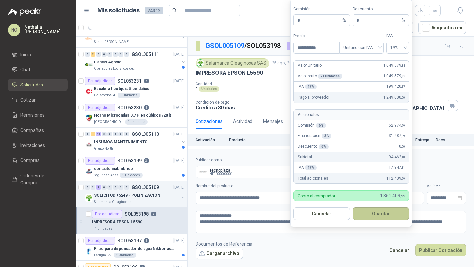
click at [391, 213] on button "Guardar" at bounding box center [380, 214] width 57 height 12
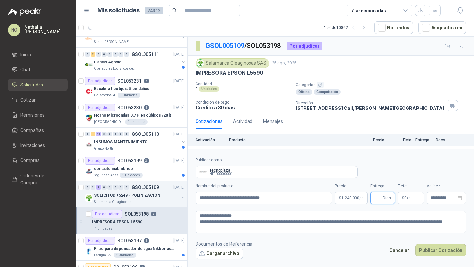
scroll to position [87, 0]
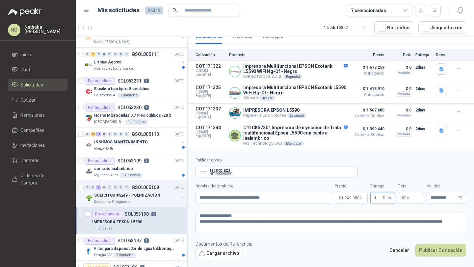
type input "*"
click at [333, 267] on form "**********" at bounding box center [330, 208] width 286 height 118
click at [411, 190] on div "Flete $ 0 ,00" at bounding box center [410, 193] width 26 height 21
click at [409, 199] on span ",00" at bounding box center [408, 198] width 4 height 4
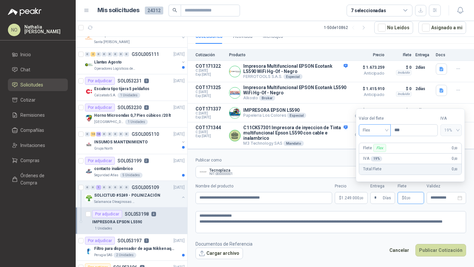
click at [368, 126] on span "Flex" at bounding box center [374, 130] width 24 height 10
click at [370, 167] on div "Fijo" at bounding box center [375, 164] width 22 height 7
click at [404, 130] on input "***" at bounding box center [413, 130] width 47 height 11
type input "*"
click at [433, 194] on div "**********" at bounding box center [445, 198] width 39 height 12
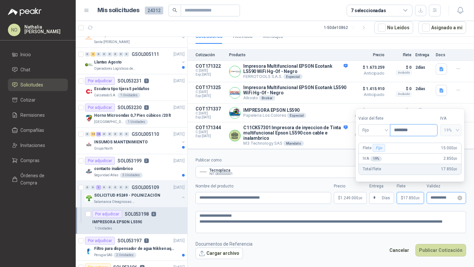
type input "********"
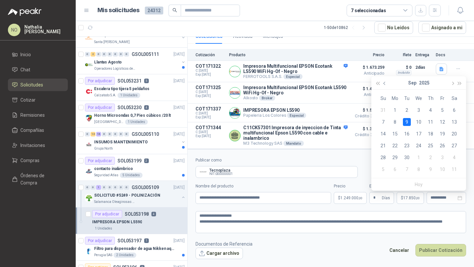
click at [384, 83] on span "button" at bounding box center [384, 83] width 3 height 3
type input "**********"
click at [442, 159] on div "29" at bounding box center [442, 158] width 8 height 8
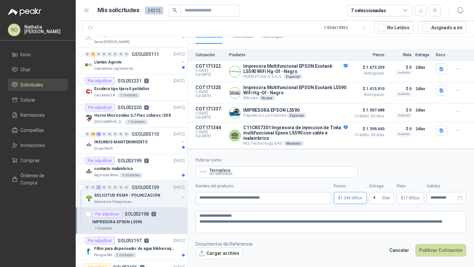
click at [350, 201] on body "NO [PERSON_NAME] Inicio Chat Solicitudes Cotizar Remisiones Compañías Invitacio…" at bounding box center [237, 133] width 474 height 267
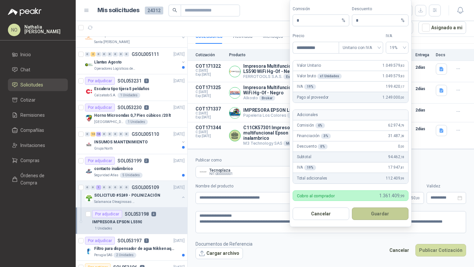
click at [389, 213] on button "Guardar" at bounding box center [380, 214] width 57 height 12
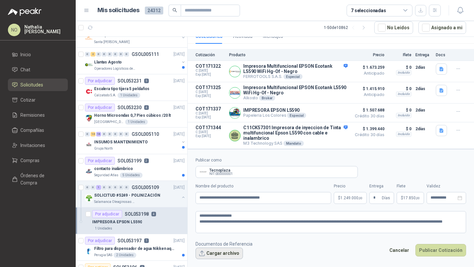
click at [207, 255] on button "Cargar archivo" at bounding box center [218, 254] width 47 height 12
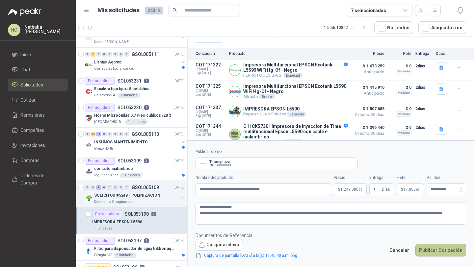
click at [428, 253] on button "Publicar Cotización" at bounding box center [440, 250] width 51 height 12
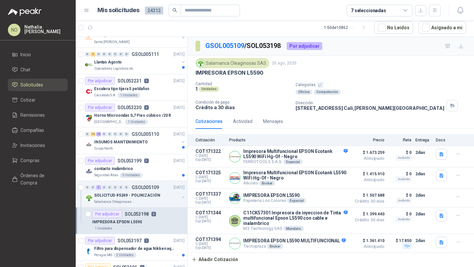
scroll to position [3, 0]
click at [328, 241] on button "Detalles" at bounding box center [331, 243] width 31 height 9
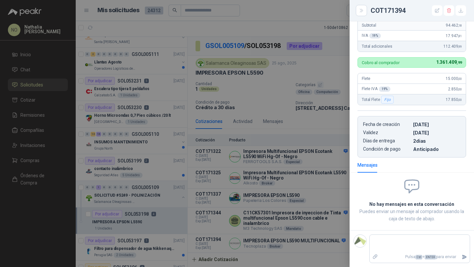
scroll to position [0, 0]
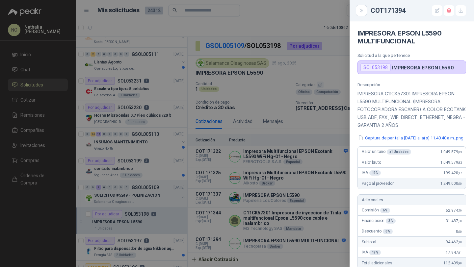
click at [306, 176] on div at bounding box center [237, 133] width 474 height 267
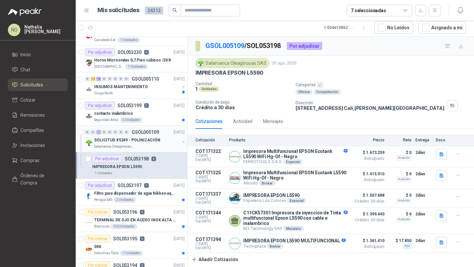
scroll to position [136, 0]
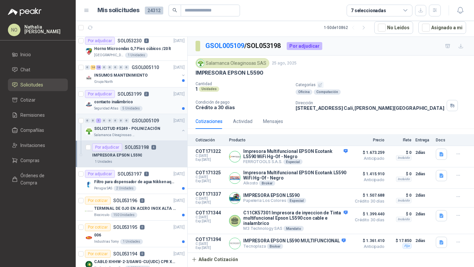
click at [154, 111] on article "Por adjudicar SOL053199 2 [DATE] contacto inalámbrico Seguridad Atlas 5 Unidades" at bounding box center [131, 100] width 111 height 27
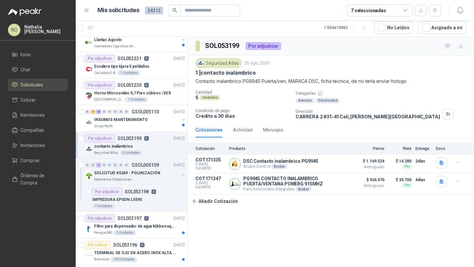
scroll to position [82, 0]
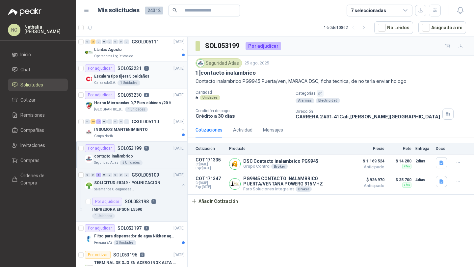
click at [149, 81] on div "Calzatodo S.A. 1 Unidades" at bounding box center [139, 82] width 90 height 5
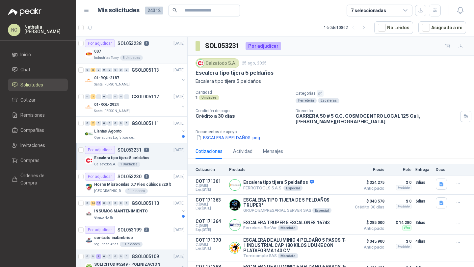
click at [154, 61] on article "Por adjudicar SOL053238 1 [DATE] 007 Industrias Tomy 5 Unidades" at bounding box center [131, 50] width 111 height 27
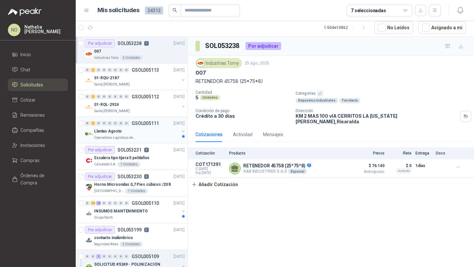
click at [155, 130] on div "Llantas Agosto" at bounding box center [136, 131] width 85 height 8
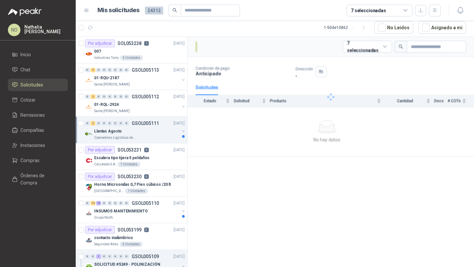
click at [155, 130] on div "Llantas Agosto" at bounding box center [136, 131] width 85 height 8
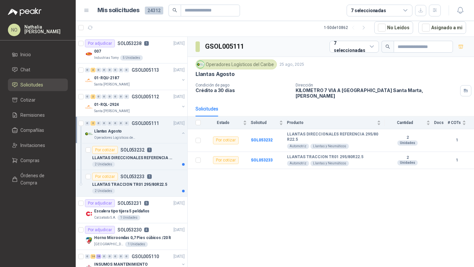
click at [155, 130] on div "Llantas Agosto" at bounding box center [136, 131] width 85 height 8
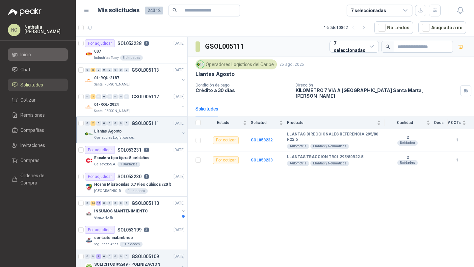
click at [42, 56] on li "Inicio" at bounding box center [38, 54] width 52 height 7
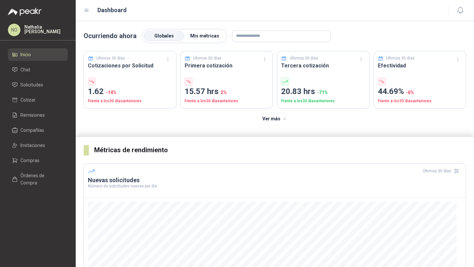
click at [206, 33] on span "Mis métricas" at bounding box center [204, 35] width 29 height 5
click at [169, 33] on span "Globales" at bounding box center [163, 35] width 19 height 5
click at [48, 85] on li "Solicitudes" at bounding box center [38, 84] width 52 height 7
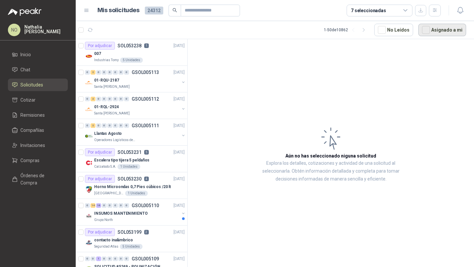
click at [442, 29] on button "Asignado a mi" at bounding box center [442, 30] width 48 height 12
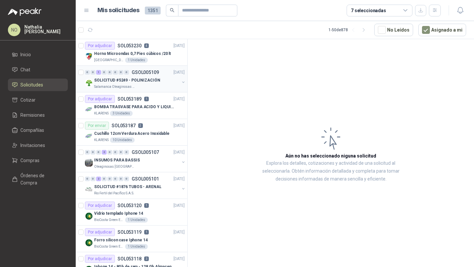
click at [154, 78] on p "SOLICITUD #5249 - POLINIZACIÓN" at bounding box center [127, 80] width 66 height 6
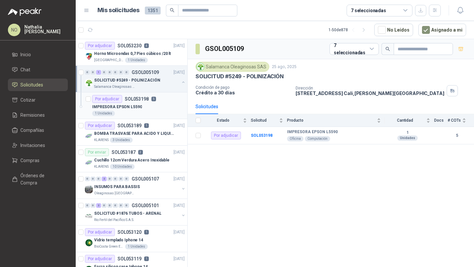
click at [147, 108] on div "IMPRESORA EPSON L5590" at bounding box center [138, 107] width 92 height 8
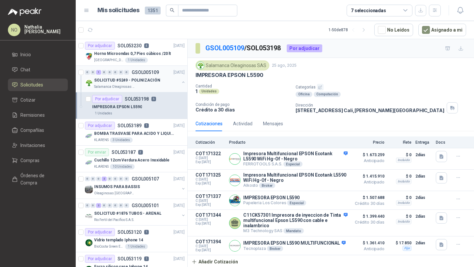
click at [158, 78] on div "SOLICITUD #5249 - POLINIZACIÓN" at bounding box center [136, 80] width 85 height 8
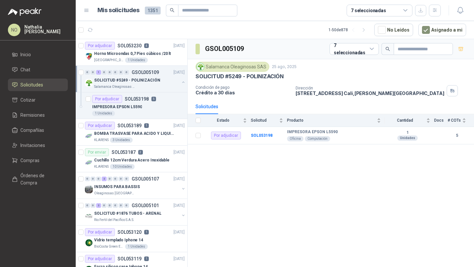
click at [158, 78] on div "SOLICITUD #5249 - POLINIZACIÓN" at bounding box center [136, 80] width 85 height 8
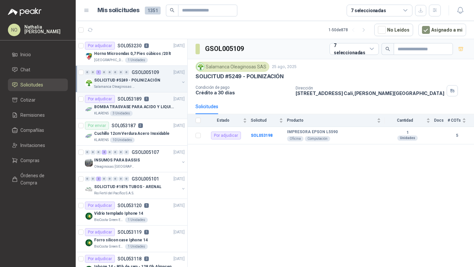
click at [147, 102] on div "Por adjudicar SOL053189 1" at bounding box center [117, 99] width 64 height 8
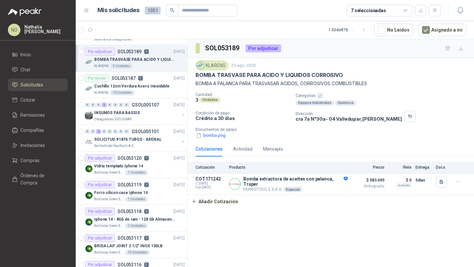
scroll to position [51, 0]
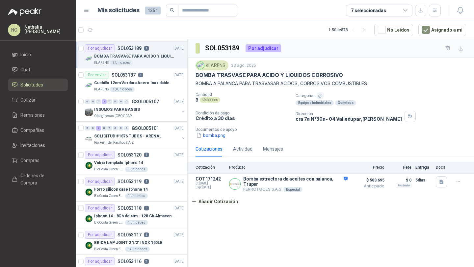
click at [147, 108] on div "INSUMOS PARA BASSIS" at bounding box center [136, 110] width 85 height 8
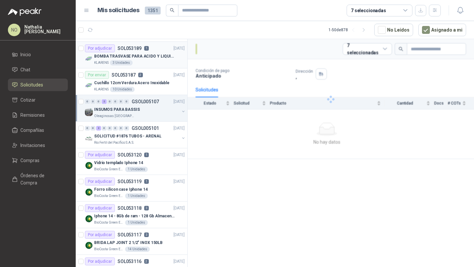
click at [147, 108] on div "INSUMOS PARA BASSIS" at bounding box center [136, 110] width 85 height 8
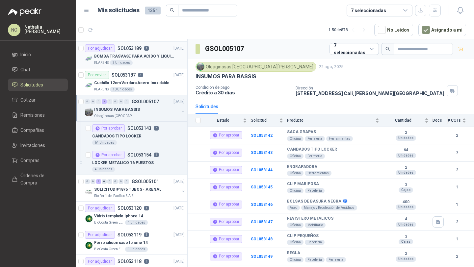
scroll to position [2, 0]
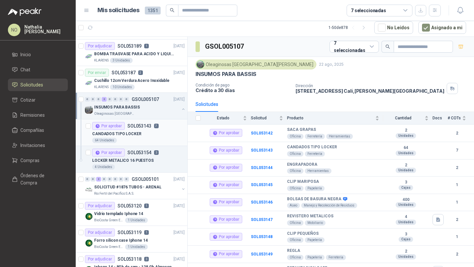
click at [143, 128] on p "SOL053143" at bounding box center [139, 126] width 24 height 5
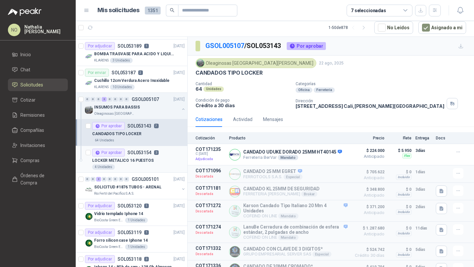
click at [140, 154] on p "SOL053154" at bounding box center [139, 152] width 24 height 5
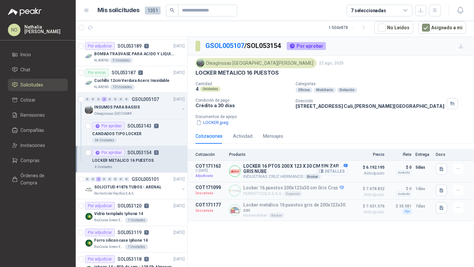
click at [335, 171] on button "Detalles" at bounding box center [331, 171] width 31 height 9
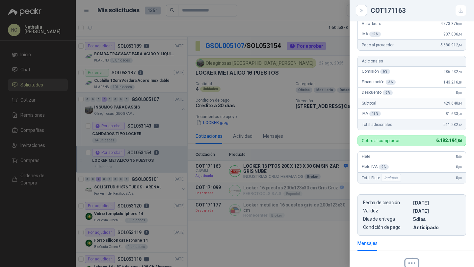
scroll to position [82, 0]
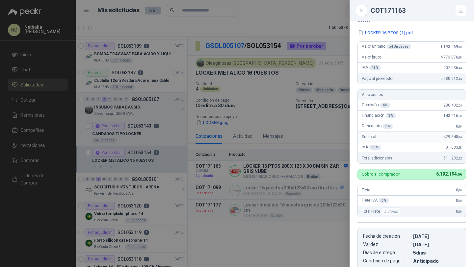
click at [276, 124] on div at bounding box center [237, 133] width 474 height 267
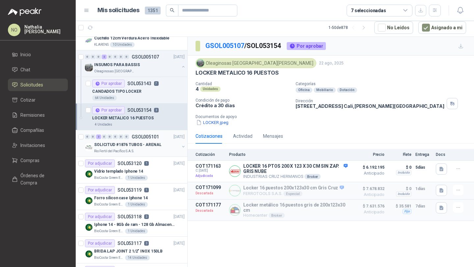
scroll to position [123, 0]
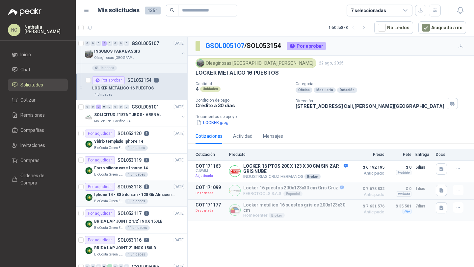
click at [153, 191] on div "Iphone 14 - 8Gb de ram - 128 Gb Almacenamiento" at bounding box center [139, 195] width 90 height 8
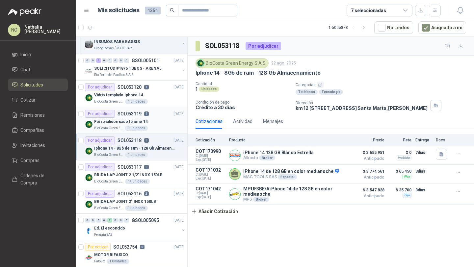
scroll to position [172, 0]
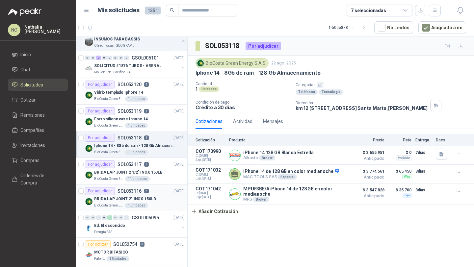
click at [146, 198] on p "BRIDA LAP JOINT 2" INOX 150LB" at bounding box center [125, 199] width 62 height 6
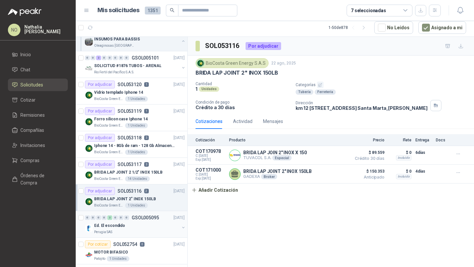
click at [140, 227] on div "Ed. El escondido" at bounding box center [136, 226] width 85 height 8
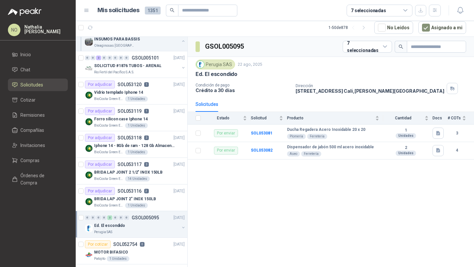
click at [140, 227] on div "Ed. El escondido" at bounding box center [136, 226] width 85 height 8
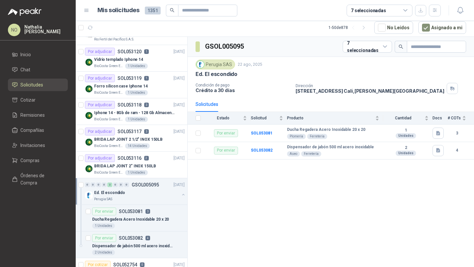
scroll to position [205, 0]
click at [143, 217] on p "Ducha Regadera Acero Inoxidable 20 x 20" at bounding box center [130, 220] width 77 height 6
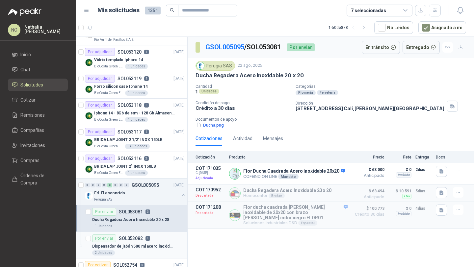
click at [147, 234] on article "Por enviar SOL053082 4 Dispensador de jabón 500 ml acero inoxidable 2 Unidades" at bounding box center [131, 245] width 111 height 27
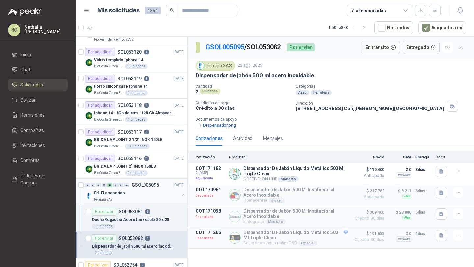
click at [153, 193] on div "Ed. El escondido" at bounding box center [136, 193] width 85 height 8
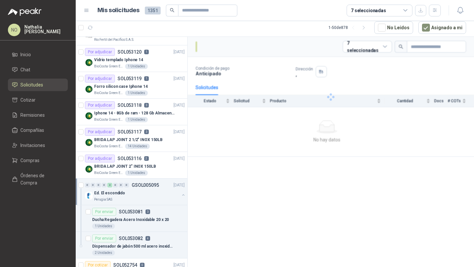
click at [153, 193] on div "Ed. El escondido" at bounding box center [136, 193] width 85 height 8
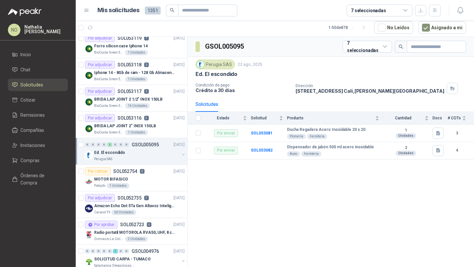
scroll to position [245, 0]
click at [150, 206] on p "Amazon Echo Dot 5Ta Gen Altavoz Inteligente Alexa Azul" at bounding box center [135, 206] width 82 height 6
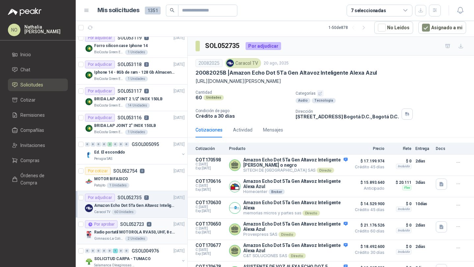
click at [153, 224] on div "Por aprobar SOL052723 4 [DATE]" at bounding box center [135, 224] width 100 height 8
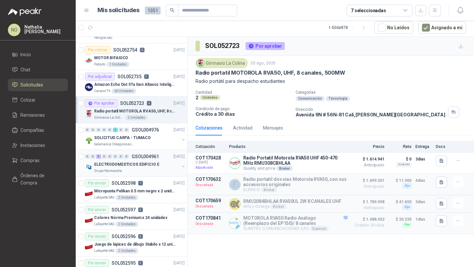
scroll to position [366, 0]
click at [153, 165] on p "ELECTRODOMESTICOS EDIFICIO E" at bounding box center [126, 165] width 65 height 6
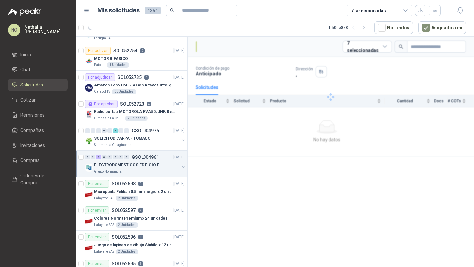
click at [153, 165] on p "ELECTRODOMESTICOS EDIFICIO E" at bounding box center [126, 165] width 65 height 6
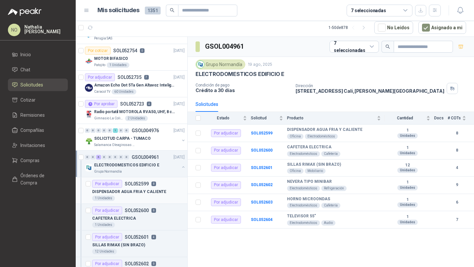
click at [144, 190] on p "DISPENSADOR AGUA FRIA Y CALIENTE" at bounding box center [129, 192] width 74 height 6
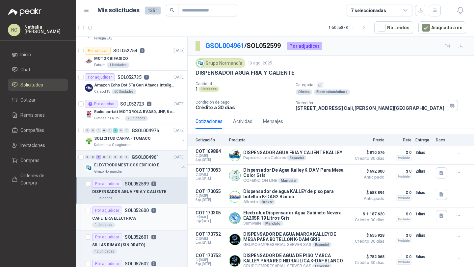
click at [138, 211] on p "SOL052600" at bounding box center [137, 210] width 24 height 5
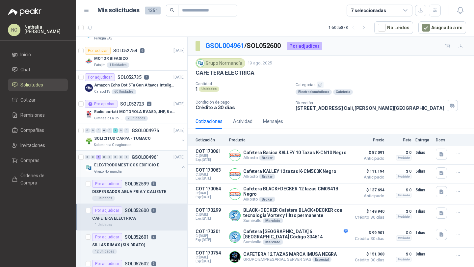
click at [150, 164] on p "ELECTRODOMESTICOS EDIFICIO E" at bounding box center [126, 165] width 65 height 6
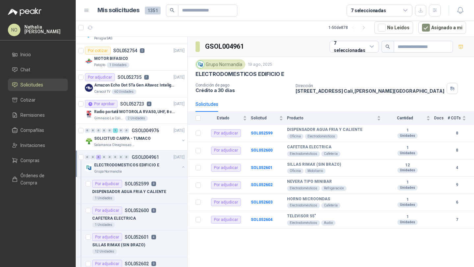
click at [150, 164] on p "ELECTRODOMESTICOS EDIFICIO E" at bounding box center [126, 165] width 65 height 6
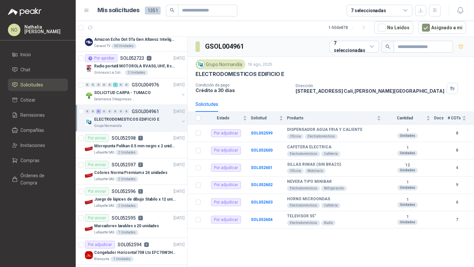
scroll to position [413, 0]
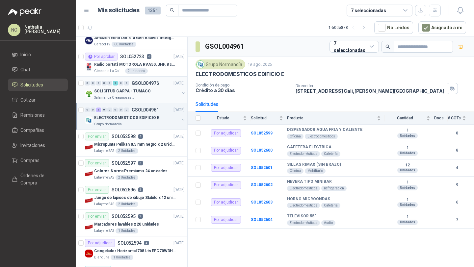
click at [141, 85] on p "GSOL004976" at bounding box center [145, 83] width 27 height 5
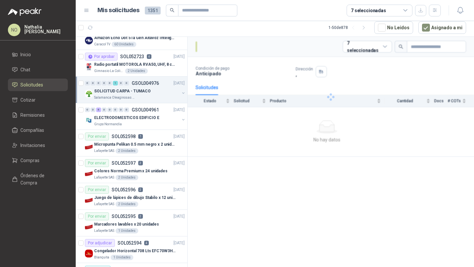
click at [141, 85] on p "GSOL004976" at bounding box center [145, 83] width 27 height 5
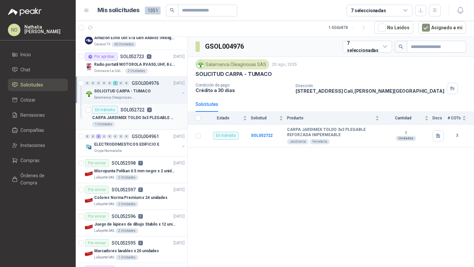
click at [139, 117] on p "CARPA JARDIMEX TOLDO 3x3 PLEGABLE REFORZADA IMPERMEABLE" at bounding box center [133, 118] width 82 height 6
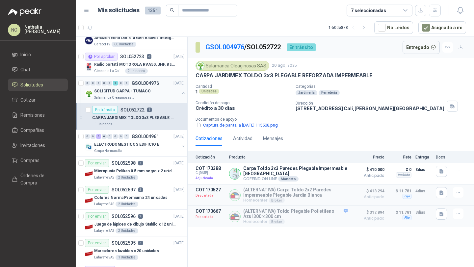
click at [152, 89] on div "SOLICITUD CARPA - TUMACO" at bounding box center [136, 91] width 85 height 8
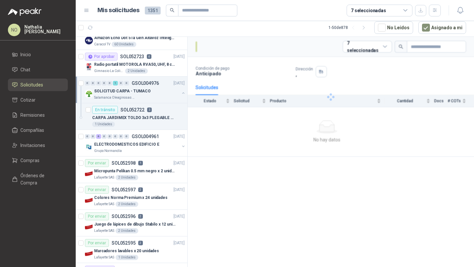
click at [152, 89] on div "SOLICITUD CARPA - TUMACO" at bounding box center [136, 91] width 85 height 8
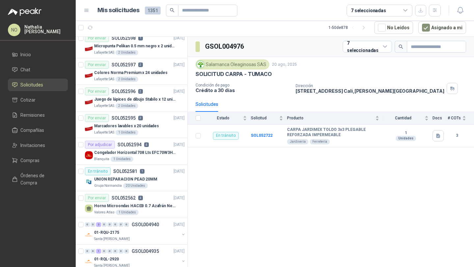
scroll to position [514, 0]
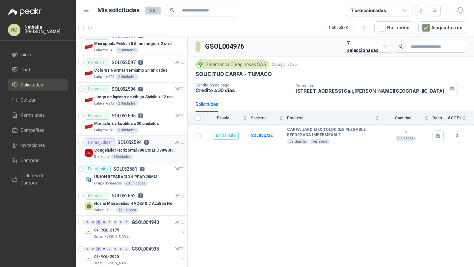
click at [144, 151] on p "Congelador Horizontal 708 Lts EFC70W3HTW Blanco Modelo EFC70W3HTW Código 501967" at bounding box center [135, 150] width 82 height 6
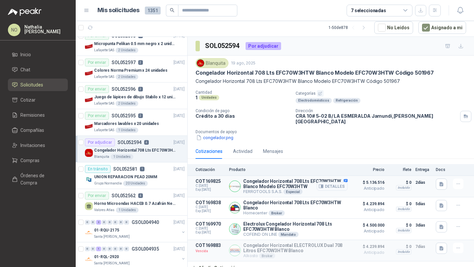
scroll to position [4, 0]
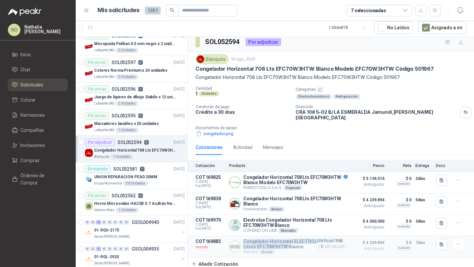
drag, startPoint x: 244, startPoint y: 238, endPoint x: 287, endPoint y: 241, distance: 43.6
click at [287, 241] on p "Congelador Horizontal ELECTROLUX Dual 708 Litros EFC70W3HTW Blanco" at bounding box center [295, 244] width 104 height 11
click at [166, 231] on div "01-RQU-2175" at bounding box center [136, 230] width 85 height 8
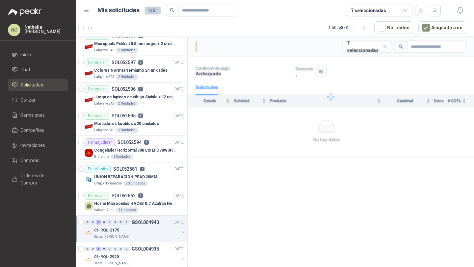
click at [166, 231] on div "01-RQU-2175" at bounding box center [136, 230] width 85 height 8
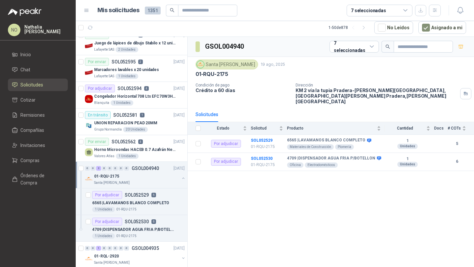
scroll to position [568, 0]
click at [155, 199] on p "6565 | LAVAMANOS BLANCO COMPLETO" at bounding box center [130, 202] width 77 height 6
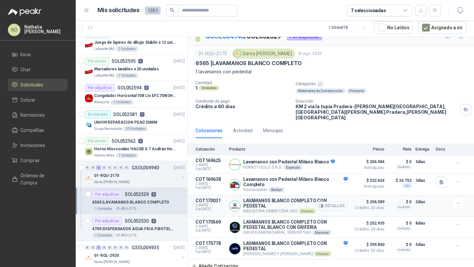
scroll to position [11, 0]
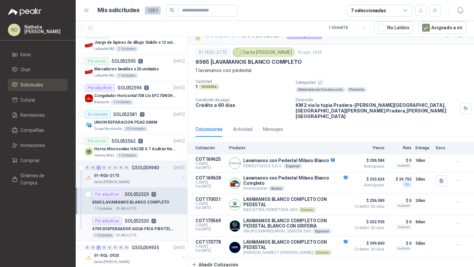
click at [137, 224] on div "Por adjudicar SOL052530 6" at bounding box center [124, 221] width 64 height 8
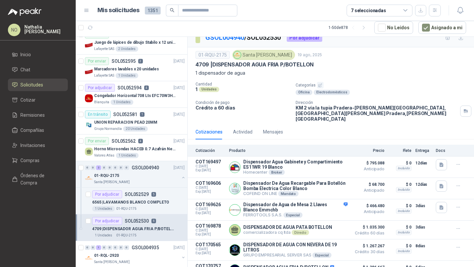
scroll to position [7, 0]
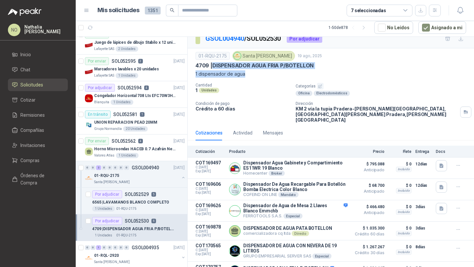
drag, startPoint x: 211, startPoint y: 66, endPoint x: 321, endPoint y: 72, distance: 110.0
click at [321, 72] on div "01-RQU-2175 [GEOGRAPHIC_DATA][PERSON_NAME] [DATE] 4709 | DISPENSADOR AGUA FRIA …" at bounding box center [330, 64] width 270 height 27
copy div "DISPENSADOR AGUA FRIA P/BOTELLON 1 dispensador de agua"
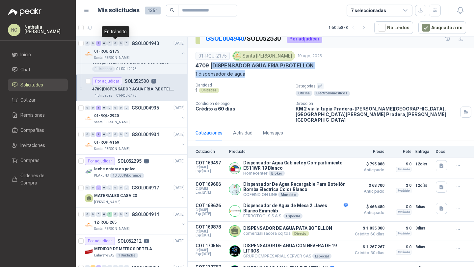
scroll to position [755, 0]
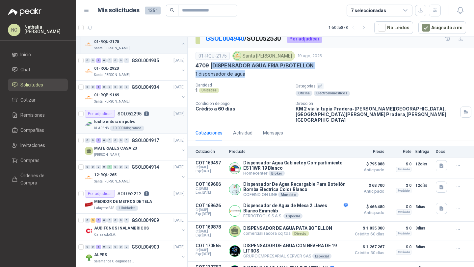
click at [127, 119] on p "leche entera en polvo" at bounding box center [114, 122] width 41 height 6
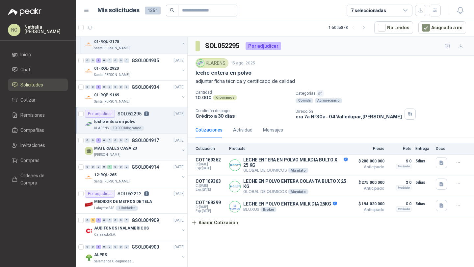
click at [135, 151] on div "MATERIALES CASA 23" at bounding box center [136, 148] width 85 height 8
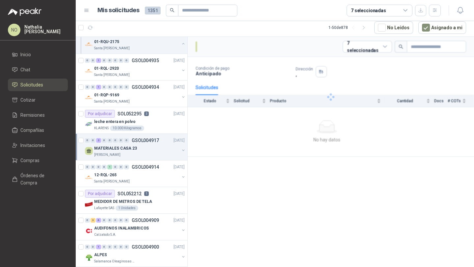
click at [135, 151] on div "MATERIALES CASA 23" at bounding box center [136, 148] width 85 height 8
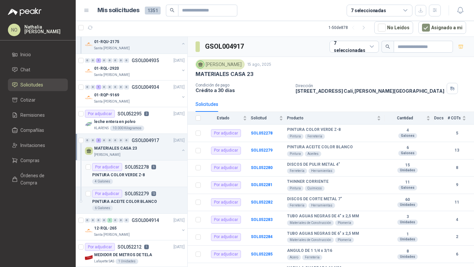
click at [135, 167] on p "SOL052278" at bounding box center [137, 167] width 24 height 5
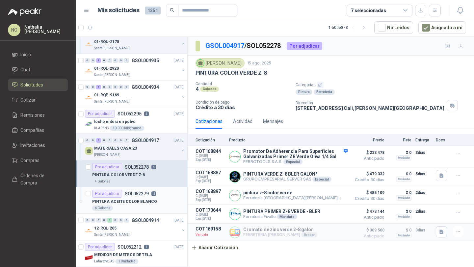
click at [138, 197] on div "Por adjudicar SOL052279 13" at bounding box center [124, 194] width 64 height 8
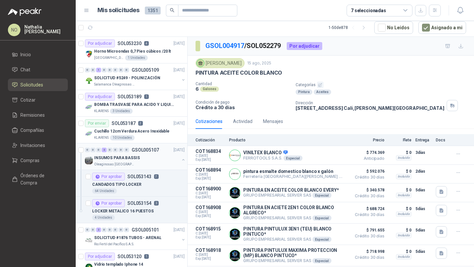
click at [142, 166] on div "Oleaginosas [GEOGRAPHIC_DATA][PERSON_NAME]" at bounding box center [136, 164] width 85 height 5
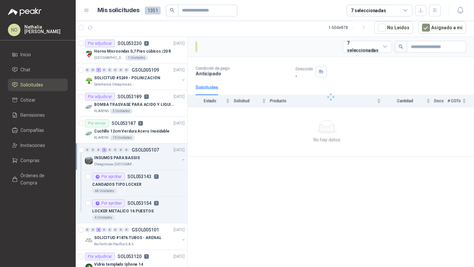
click at [142, 166] on div "Oleaginosas [GEOGRAPHIC_DATA][PERSON_NAME]" at bounding box center [136, 164] width 85 height 5
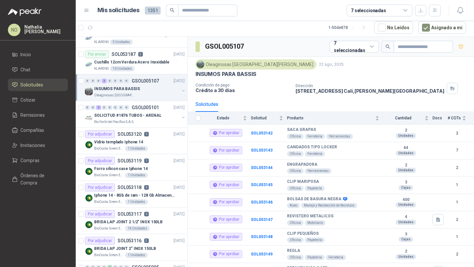
scroll to position [71, 0]
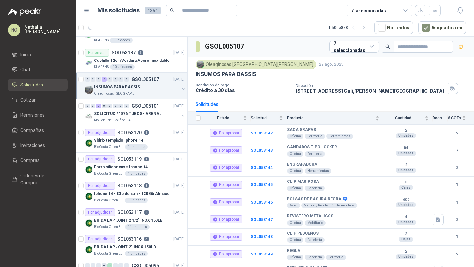
click at [142, 166] on p "Forro silicon case Iphone 14" at bounding box center [121, 167] width 54 height 6
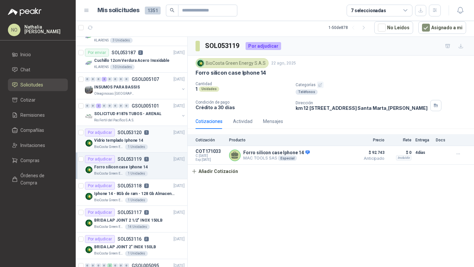
click at [148, 145] on div "BioCosta Green Energy S.A.S 1 Unidades" at bounding box center [139, 146] width 90 height 5
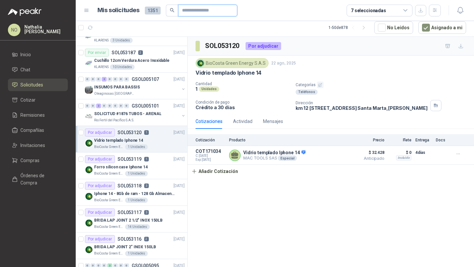
click at [195, 8] on input "text" at bounding box center [205, 10] width 46 height 11
click at [438, 24] on button "Asignado a mi" at bounding box center [442, 27] width 48 height 12
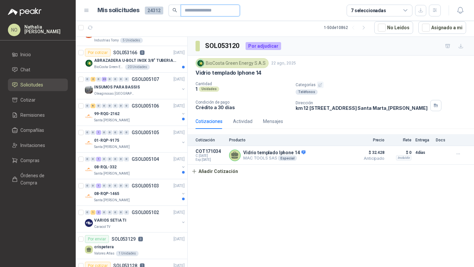
click at [206, 10] on input "text" at bounding box center [208, 10] width 46 height 11
paste input "******"
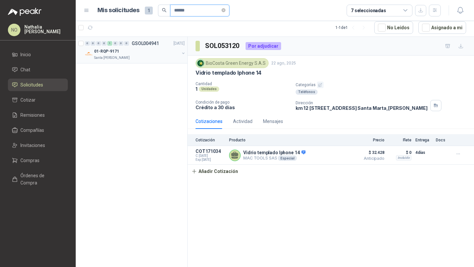
type input "******"
click at [149, 56] on div "Santa [PERSON_NAME]" at bounding box center [136, 57] width 85 height 5
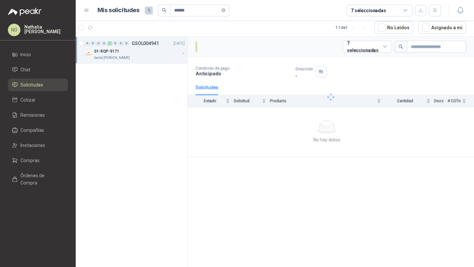
click at [149, 56] on div "Santa [PERSON_NAME]" at bounding box center [136, 57] width 85 height 5
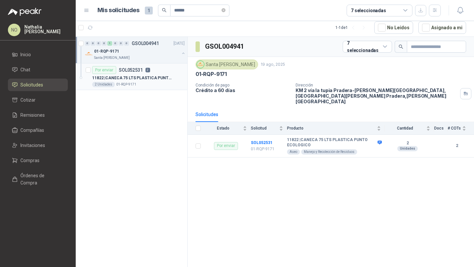
click at [152, 74] on div "11822 | CANECA 75 LTS PLASTICA PUNTO ECOLOGICO" at bounding box center [138, 78] width 92 height 8
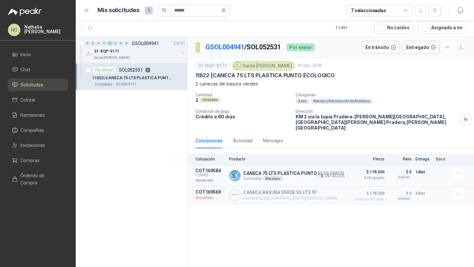
click at [333, 173] on button "Detalles" at bounding box center [331, 175] width 31 height 9
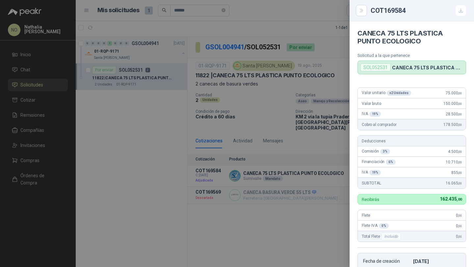
scroll to position [85, 0]
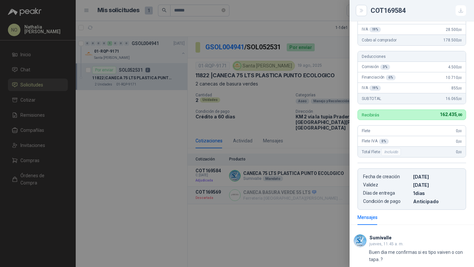
click at [193, 77] on div at bounding box center [237, 133] width 474 height 267
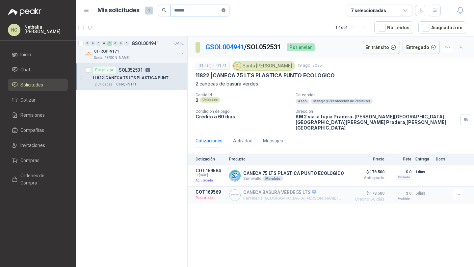
click at [225, 10] on icon "close-circle" at bounding box center [223, 10] width 4 height 4
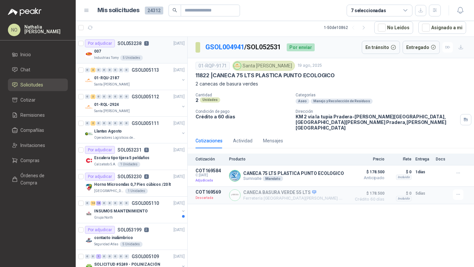
click at [135, 51] on div "007" at bounding box center [139, 51] width 90 height 8
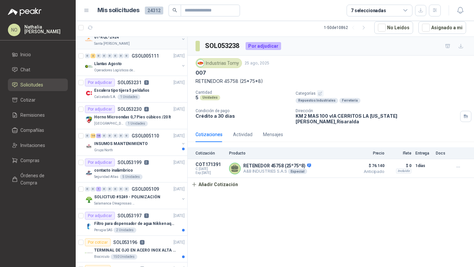
scroll to position [119, 0]
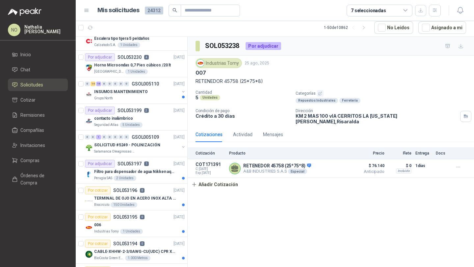
click at [141, 109] on div "Por adjudicar SOL053199 2" at bounding box center [117, 111] width 64 height 8
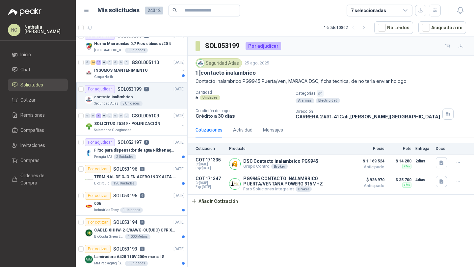
scroll to position [143, 0]
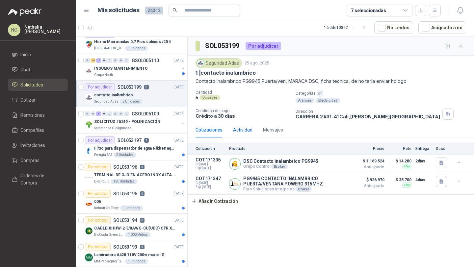
click at [243, 128] on div "Actividad" at bounding box center [242, 129] width 19 height 7
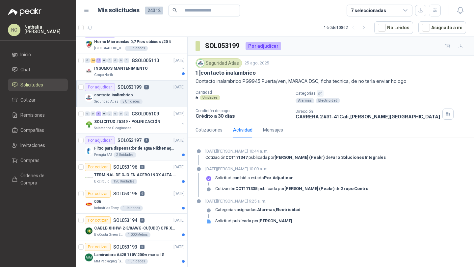
click at [169, 146] on p "Filtro para dispensador de agua Nikken aqua pour deluxe" at bounding box center [135, 148] width 82 height 6
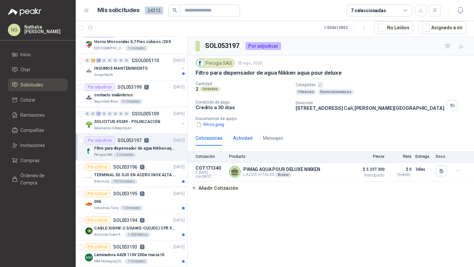
click at [242, 140] on div "Actividad" at bounding box center [242, 138] width 19 height 7
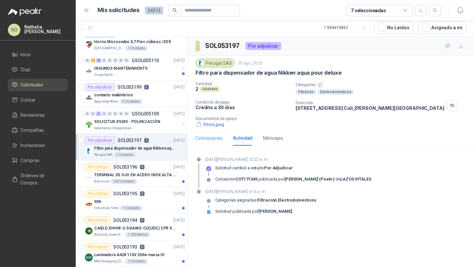
click at [215, 143] on div "Cotizaciones" at bounding box center [208, 138] width 27 height 15
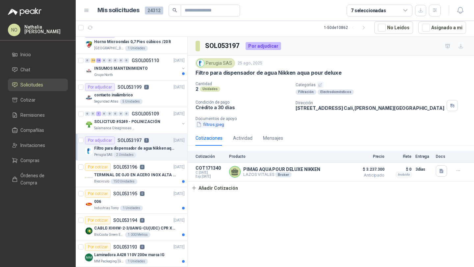
click at [218, 123] on button "filtros.jpeg" at bounding box center [209, 124] width 29 height 7
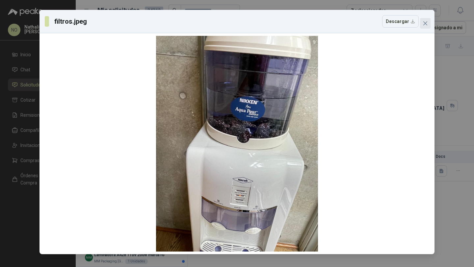
click at [422, 20] on button "Close" at bounding box center [425, 23] width 11 height 11
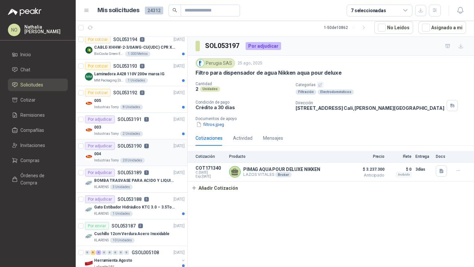
scroll to position [325, 0]
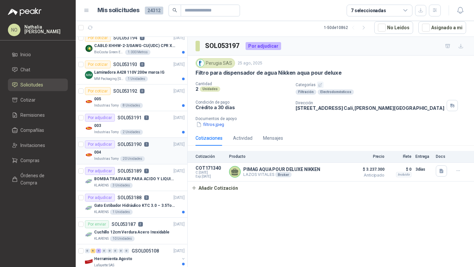
click at [144, 180] on p "BOMBA TRASVASE PARA ACIDO Y LIQUIDOS CORROSIVO" at bounding box center [135, 179] width 82 height 6
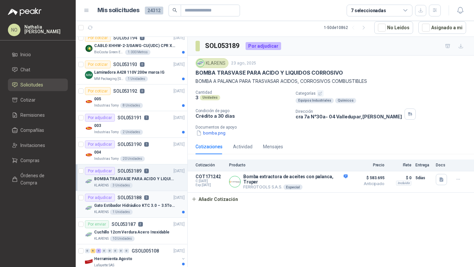
click at [142, 203] on p "Gato Estibador Hidráulico KTC 3.0 – 3.5Ton 1.2mt HPT" at bounding box center [135, 206] width 82 height 6
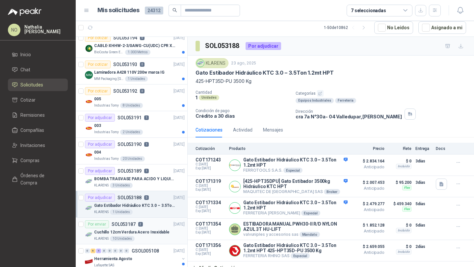
click at [141, 227] on div "Por enviar SOL053187 2" at bounding box center [114, 224] width 58 height 8
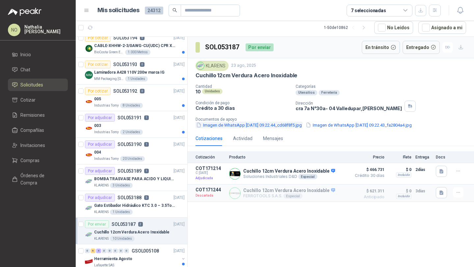
click at [221, 126] on button "Imagen de WhatsApp [DATE] 09.22.44_cd68f8f5.jpg" at bounding box center [248, 125] width 107 height 7
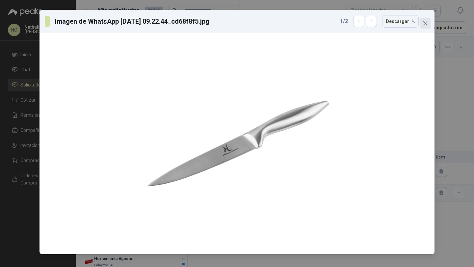
click at [428, 24] on span "Close" at bounding box center [425, 23] width 11 height 5
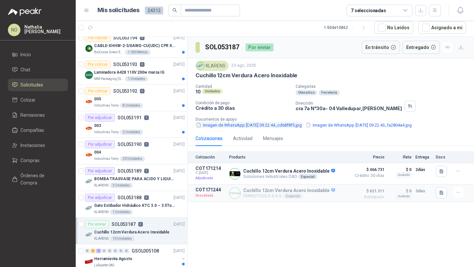
click at [276, 128] on button "Imagen de WhatsApp [DATE] 09.22.44_cd68f8f5.jpg" at bounding box center [248, 125] width 107 height 7
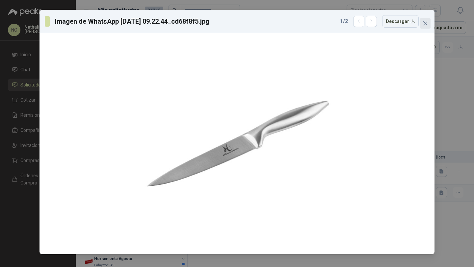
click at [421, 23] on span "Close" at bounding box center [425, 23] width 11 height 5
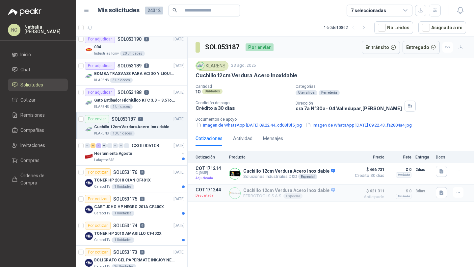
scroll to position [432, 0]
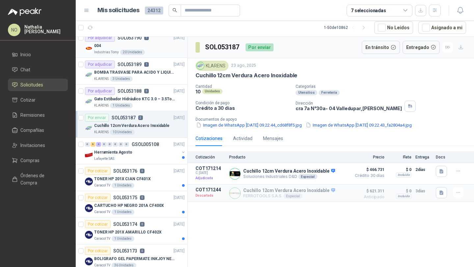
click at [115, 139] on div "0 6 4 0 0 0 0 0 GSOL005108 [DATE] Herramienta Agosto Lafayette SAS" at bounding box center [131, 151] width 111 height 27
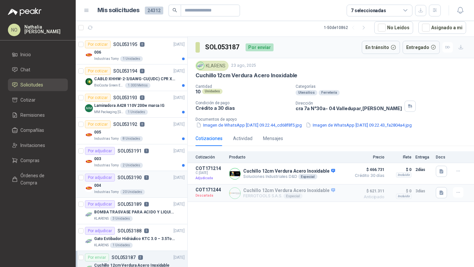
scroll to position [0, 0]
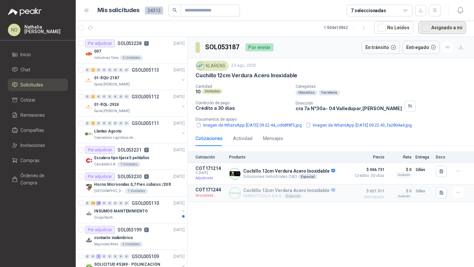
click at [434, 30] on button "Asignado a mi" at bounding box center [442, 27] width 48 height 12
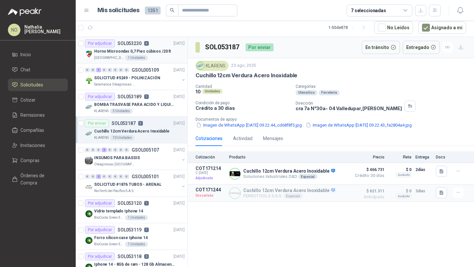
click at [128, 51] on p "Horno Microondas 0,7 Pies cúbicos /20 lt" at bounding box center [132, 51] width 77 height 6
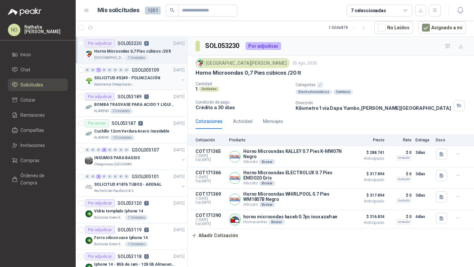
click at [126, 81] on div "SOLICITUD #5249 - POLINIZACIÓN" at bounding box center [136, 78] width 85 height 8
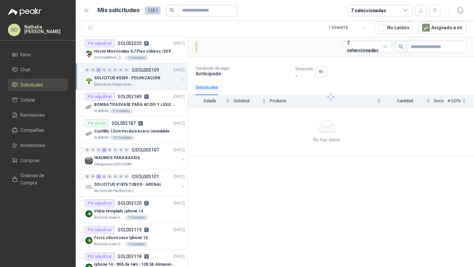
click at [126, 81] on div "SOLICITUD #5249 - POLINIZACIÓN" at bounding box center [136, 78] width 85 height 8
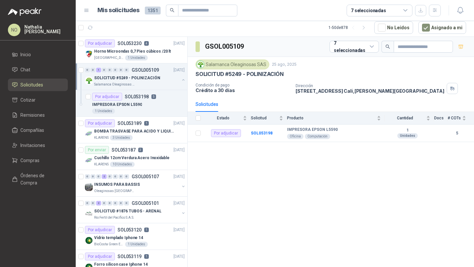
click at [126, 81] on div "SOLICITUD #5249 - POLINIZACIÓN" at bounding box center [136, 78] width 85 height 8
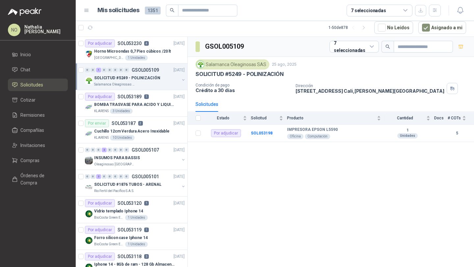
click at [126, 81] on div "SOLICITUD #5249 - POLINIZACIÓN" at bounding box center [136, 78] width 85 height 8
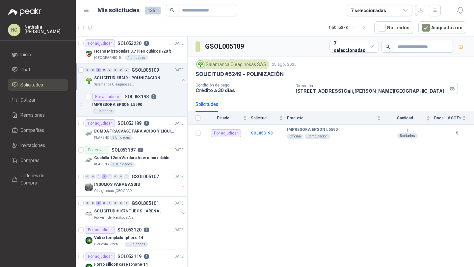
click at [126, 81] on div "SOLICITUD #5249 - POLINIZACIÓN" at bounding box center [136, 78] width 85 height 8
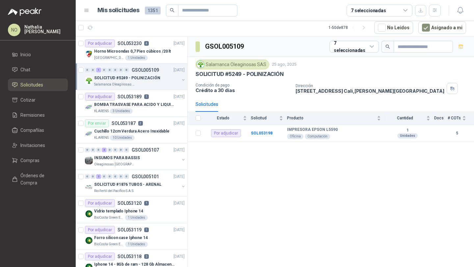
click at [126, 81] on div "SOLICITUD #5249 - POLINIZACIÓN" at bounding box center [136, 78] width 85 height 8
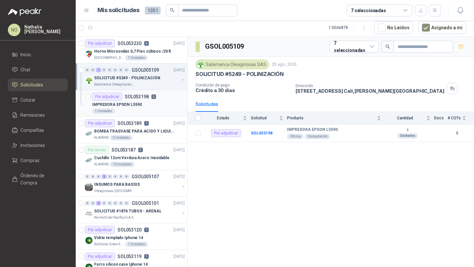
click at [126, 99] on div "Por adjudicar SOL053198 5" at bounding box center [124, 97] width 64 height 8
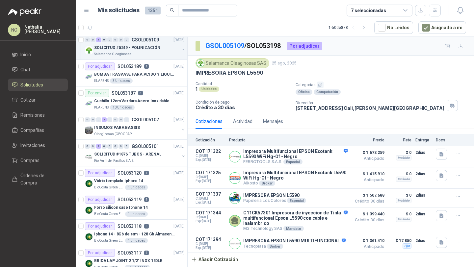
scroll to position [57, 0]
click at [121, 154] on p "SOLICITUD #1876 TUBOS - ARENAL" at bounding box center [127, 154] width 67 height 6
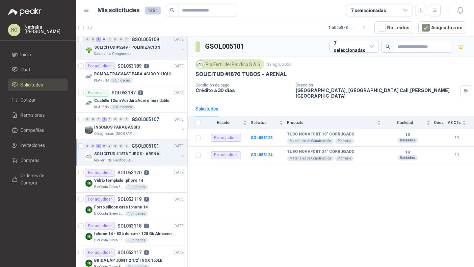
click at [121, 154] on p "SOLICITUD #1876 TUBOS - ARENAL" at bounding box center [127, 154] width 67 height 6
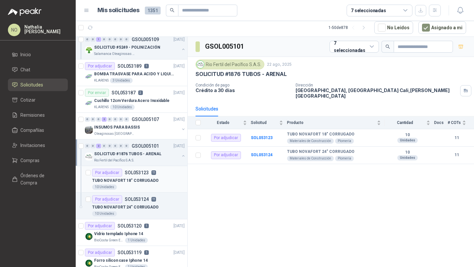
click at [124, 186] on div "10 Unidades" at bounding box center [138, 187] width 92 height 5
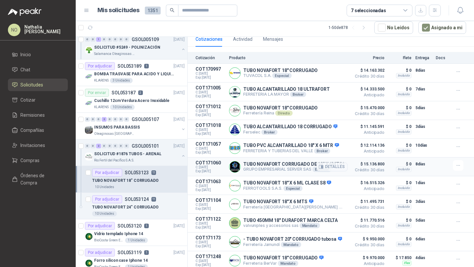
scroll to position [100, 0]
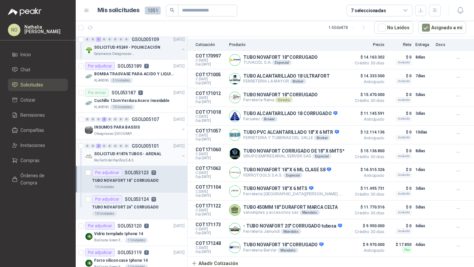
click at [152, 154] on p "SOLICITUD #1876 TUBOS - ARENAL" at bounding box center [127, 154] width 67 height 6
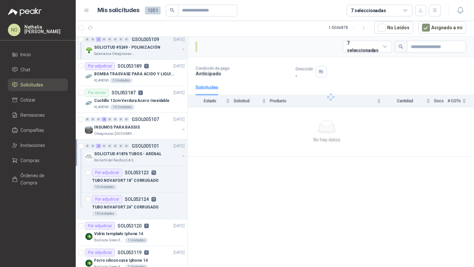
click at [152, 154] on p "SOLICITUD #1876 TUBOS - ARENAL" at bounding box center [127, 154] width 67 height 6
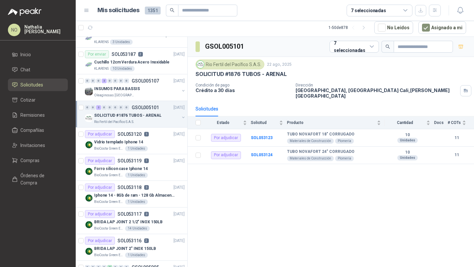
scroll to position [96, 0]
click at [152, 154] on article "Por adjudicar SOL053119 1 [DATE] Forro silicon case Iphone 14 BioCosta [PERSON_…" at bounding box center [131, 167] width 111 height 27
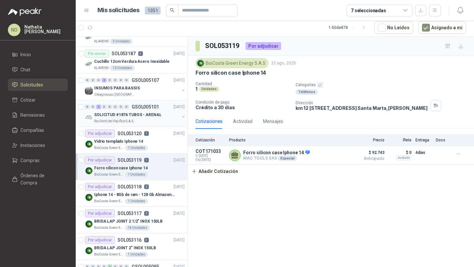
scroll to position [121, 0]
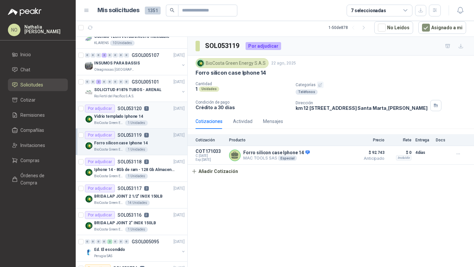
click at [157, 126] on article "Por adjudicar SOL053120 1 [DATE] Vidrio templado Iphone 14 BioCosta [PERSON_NAM…" at bounding box center [131, 115] width 111 height 27
click at [156, 136] on div "Por adjudicar SOL053119 1 [DATE]" at bounding box center [135, 135] width 100 height 8
drag, startPoint x: 193, startPoint y: 70, endPoint x: 269, endPoint y: 72, distance: 76.3
click at [269, 72] on div "BioCosta [PERSON_NAME] Energy S.A.S [DATE] Forro silicon case Iphone 14 Cantida…" at bounding box center [330, 85] width 286 height 58
copy p "Forro silicon case Iphone 14"
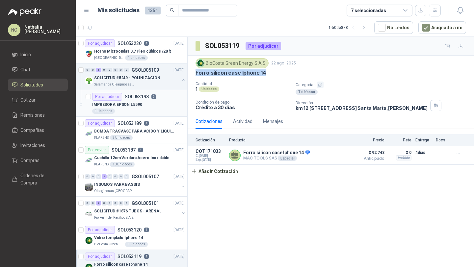
click at [141, 107] on div "IMPRESORA EPSON L5590" at bounding box center [138, 105] width 92 height 8
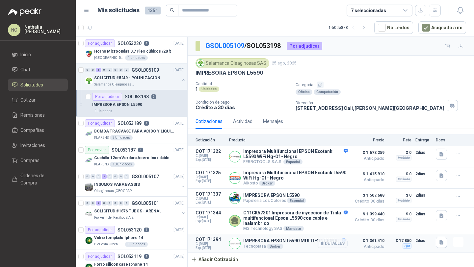
scroll to position [3, 0]
click at [215, 262] on button "Añadir Cotización" at bounding box center [214, 259] width 54 height 13
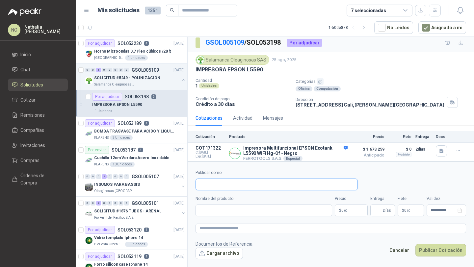
click at [343, 187] on input "Publicar como" at bounding box center [276, 184] width 161 height 11
type input "********"
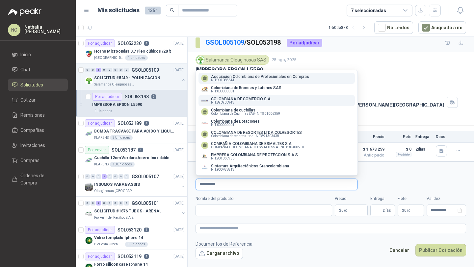
type input "**********"
click at [228, 103] on span "NIT : 890900943" at bounding box center [222, 102] width 23 height 3
type input "**********"
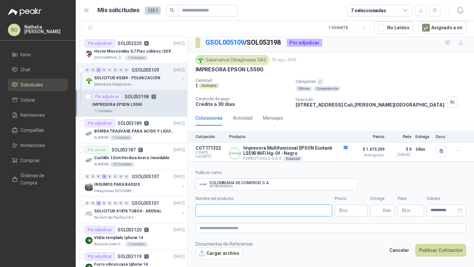
click at [306, 209] on input "Nombre del producto" at bounding box center [263, 211] width 136 height 12
paste input "**********"
type input "**********"
click at [352, 207] on body "NO [PERSON_NAME] Inicio Chat Solicitudes Cotizar Remisiones Compañías Invitacio…" at bounding box center [237, 133] width 474 height 267
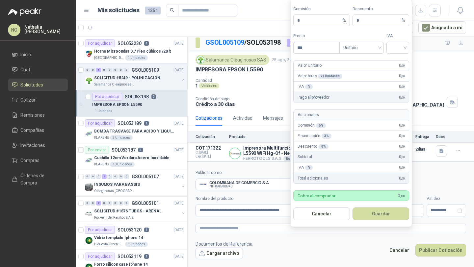
click at [404, 41] on div "IVA" at bounding box center [397, 43] width 23 height 21
click at [401, 47] on input "search" at bounding box center [397, 47] width 15 height 10
click at [399, 61] on div "19%" at bounding box center [397, 61] width 12 height 7
click at [371, 52] on span "Unitario" at bounding box center [361, 48] width 37 height 10
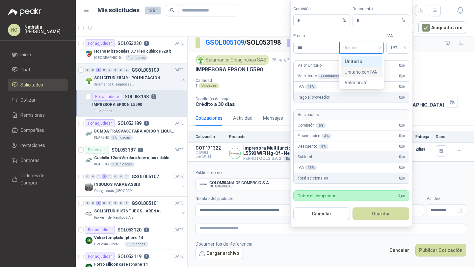
click at [367, 72] on div "Unitario con IVA" at bounding box center [361, 71] width 34 height 7
click at [329, 49] on input "***" at bounding box center [316, 47] width 46 height 11
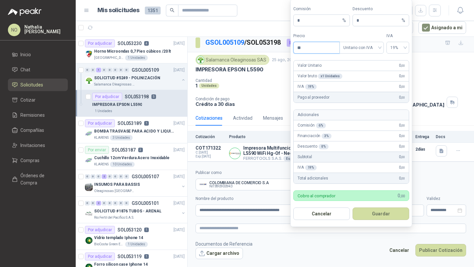
type input "*"
type input "**********"
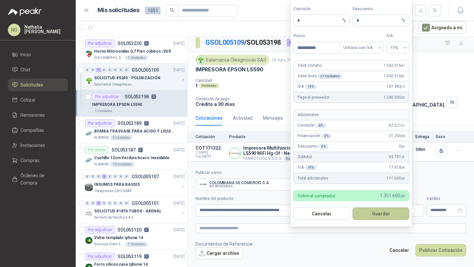
click at [376, 213] on button "Guardar" at bounding box center [380, 214] width 57 height 12
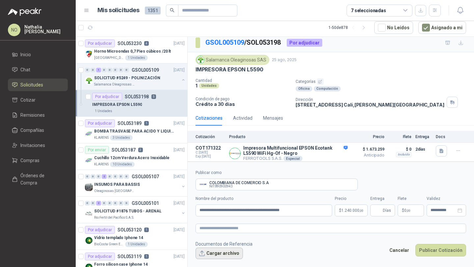
click at [225, 253] on button "Cargar archivo" at bounding box center [218, 254] width 47 height 12
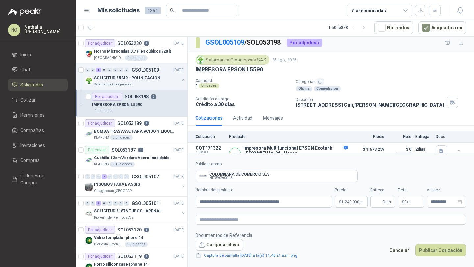
click at [279, 255] on link "Captura de pantalla [DATE] a la(s) 11.48.21 a.m..png" at bounding box center [250, 256] width 98 height 6
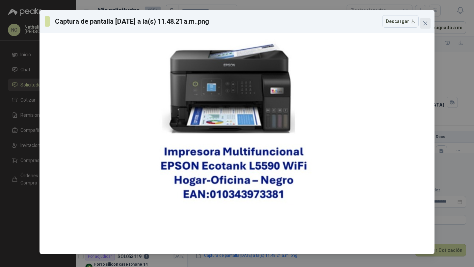
click at [427, 23] on icon "close" at bounding box center [424, 23] width 5 height 5
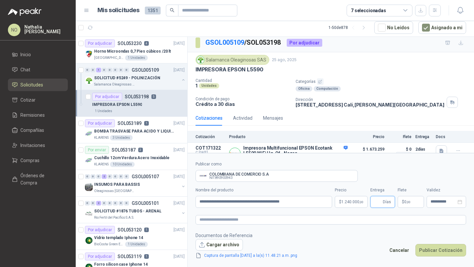
click at [374, 207] on input "Entrega" at bounding box center [377, 201] width 7 height 11
type input "*"
click at [407, 204] on p "$ 0 ,00" at bounding box center [410, 202] width 26 height 12
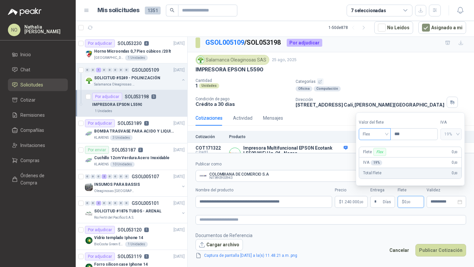
click at [370, 136] on span "Flex" at bounding box center [374, 134] width 24 height 10
click at [374, 160] on div "Incluido" at bounding box center [375, 158] width 22 height 7
click at [430, 198] on div "**********" at bounding box center [445, 202] width 39 height 12
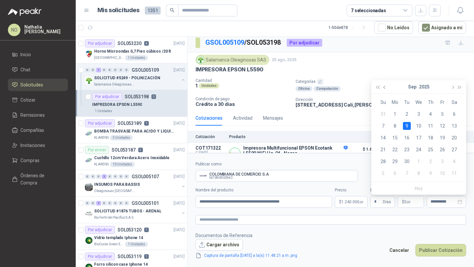
click at [383, 89] on button "button" at bounding box center [384, 86] width 7 height 13
click at [442, 164] on div "29" at bounding box center [442, 162] width 8 height 8
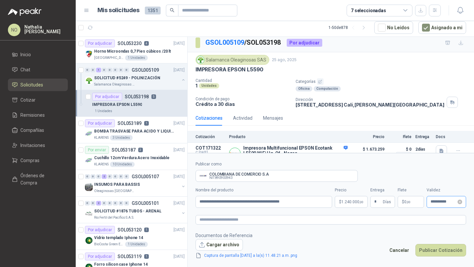
type input "**********"
click at [442, 247] on button "Publicar Cotización" at bounding box center [440, 250] width 51 height 12
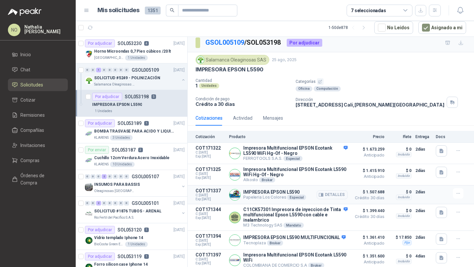
scroll to position [25, 0]
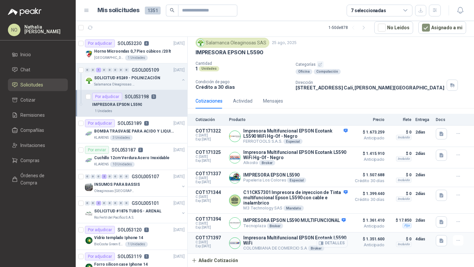
click at [327, 247] on button "Detalles" at bounding box center [331, 243] width 31 height 9
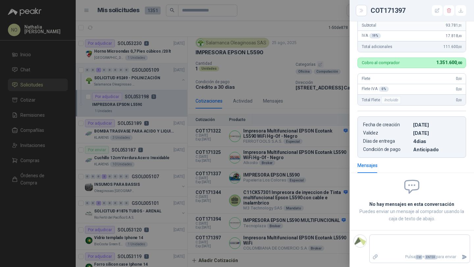
scroll to position [96, 0]
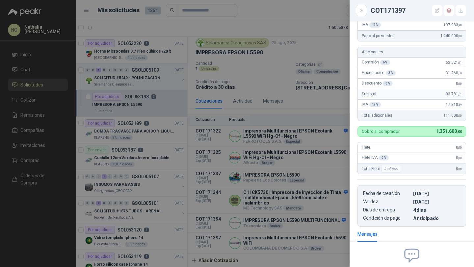
click at [325, 141] on div at bounding box center [237, 133] width 474 height 267
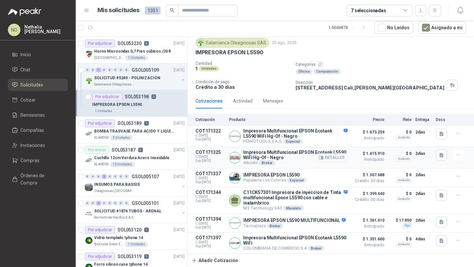
click at [328, 153] on button "Detalles" at bounding box center [331, 157] width 31 height 9
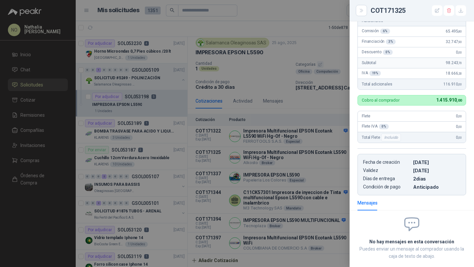
scroll to position [153, 0]
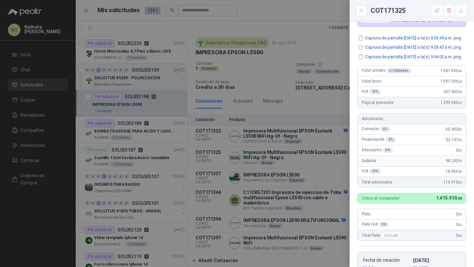
click at [280, 110] on div at bounding box center [237, 133] width 474 height 267
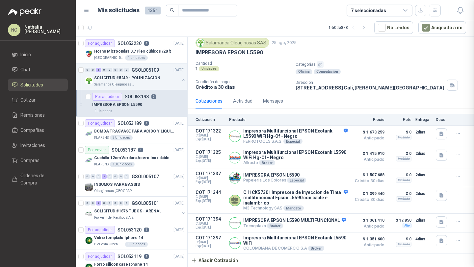
scroll to position [206, 0]
click at [326, 241] on button "Detalles" at bounding box center [331, 243] width 31 height 9
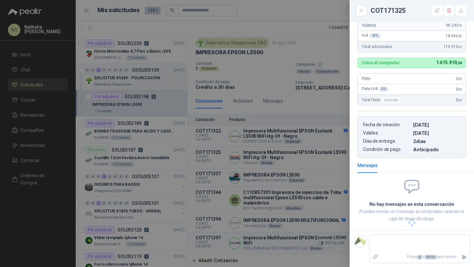
scroll to position [169, 0]
click at [320, 233] on div at bounding box center [237, 133] width 474 height 267
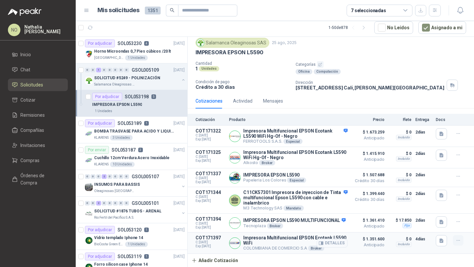
click at [453, 243] on button "button" at bounding box center [458, 240] width 11 height 11
click at [436, 215] on button "Editar" at bounding box center [444, 214] width 53 height 11
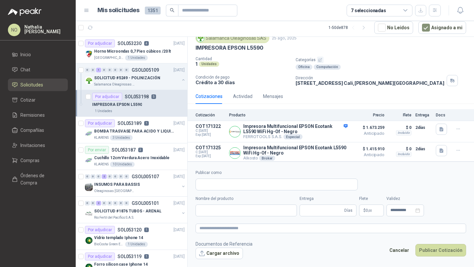
type input "**********"
type input "*"
type input "**********"
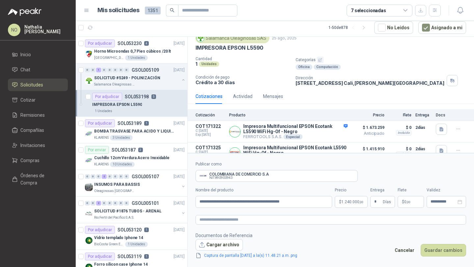
click at [353, 205] on body "NO [PERSON_NAME] Inicio Chat Solicitudes Cotizar Remisiones Compañías Invitacio…" at bounding box center [237, 133] width 474 height 267
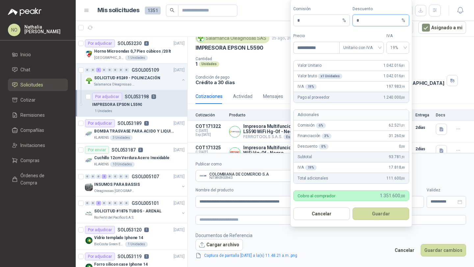
click at [366, 24] on input "*" at bounding box center [378, 20] width 44 height 11
type input "*"
click at [385, 212] on button "Guardar" at bounding box center [380, 214] width 57 height 12
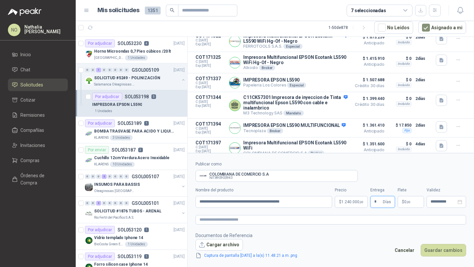
scroll to position [126, 0]
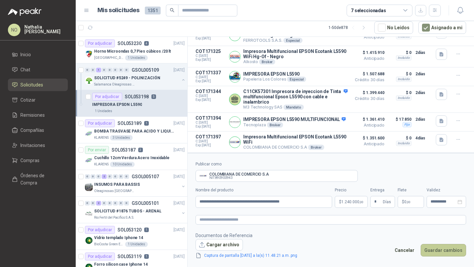
click at [442, 256] on button "Guardar cambios" at bounding box center [442, 250] width 45 height 12
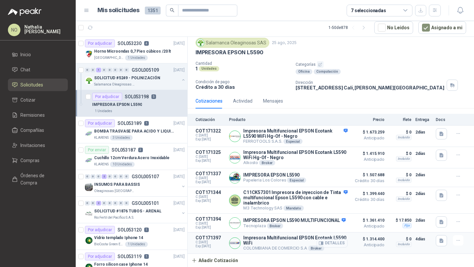
click at [339, 242] on button "Detalles" at bounding box center [331, 243] width 31 height 9
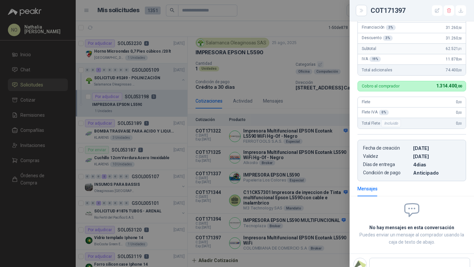
click at [311, 89] on div at bounding box center [237, 133] width 474 height 267
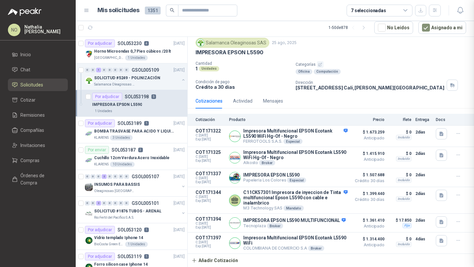
scroll to position [145, 0]
click at [174, 139] on div "KLARENS 3 Unidades" at bounding box center [139, 137] width 90 height 5
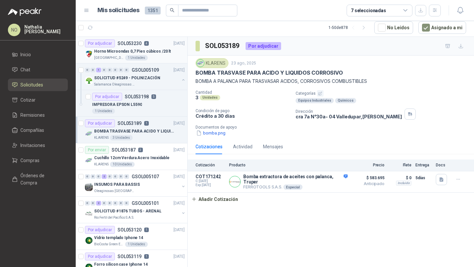
click at [153, 62] on article "Por adjudicar SOL053230 4 [DATE] Horno Microondas 0,7 Pies cúbicos /20 lt Coleg…" at bounding box center [131, 50] width 111 height 27
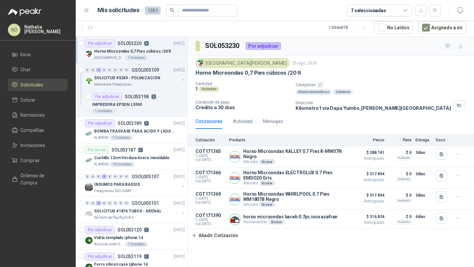
click at [155, 53] on p "Horno Microondas 0,7 Pies cúbicos /20 lt" at bounding box center [132, 51] width 77 height 6
click at [153, 68] on p "GSOL005109" at bounding box center [145, 70] width 27 height 5
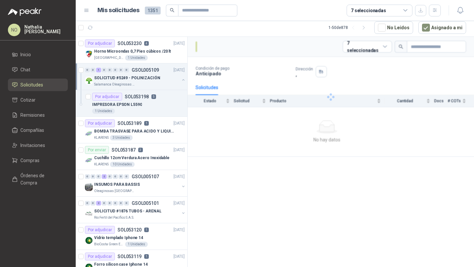
click at [153, 68] on p "GSOL005109" at bounding box center [145, 70] width 27 height 5
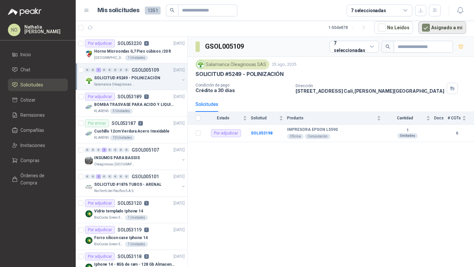
click at [436, 27] on button "Asignado a mi" at bounding box center [442, 27] width 48 height 12
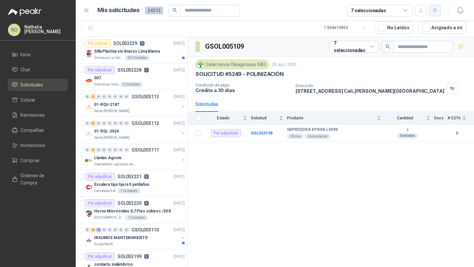
click at [434, 12] on icon "button" at bounding box center [435, 11] width 6 height 6
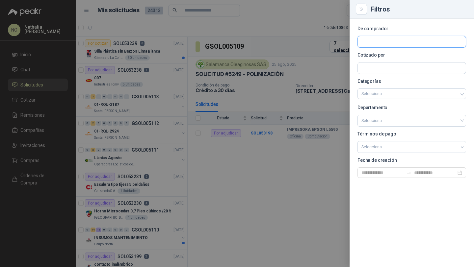
click at [358, 46] on input "text" at bounding box center [412, 41] width 108 height 11
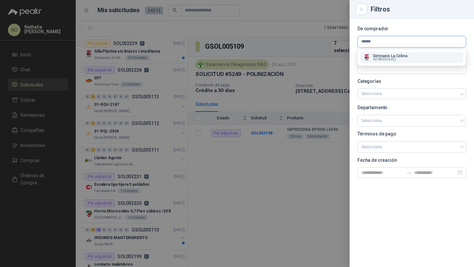
type input "******"
click at [383, 53] on button "Gimnasio La Colina NIT : 890324022" at bounding box center [411, 57] width 103 height 11
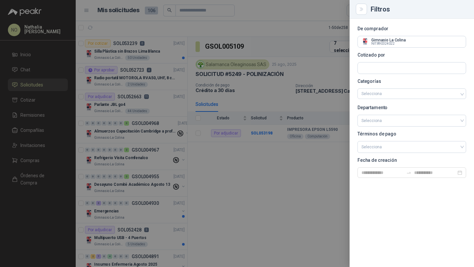
click at [219, 113] on div at bounding box center [237, 133] width 474 height 267
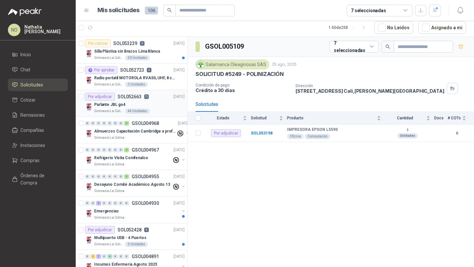
click at [162, 110] on div "Gimnasio La Colina 44 Unidades" at bounding box center [139, 111] width 90 height 5
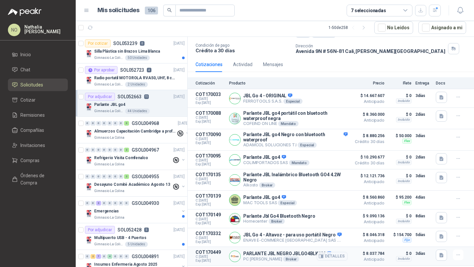
scroll to position [118, 0]
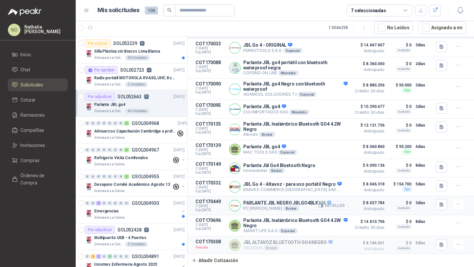
click at [333, 206] on button "Detalles" at bounding box center [331, 205] width 31 height 9
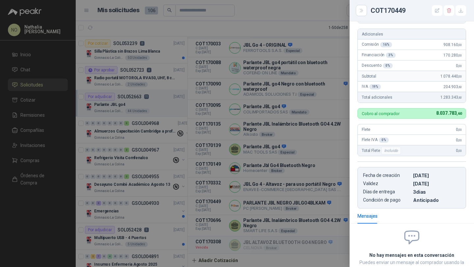
scroll to position [134, 0]
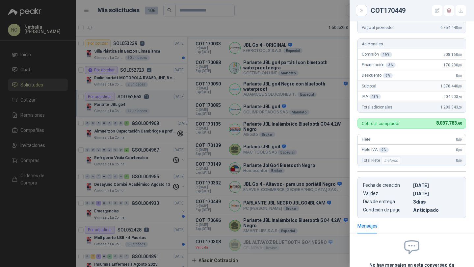
click at [315, 139] on div at bounding box center [237, 133] width 474 height 267
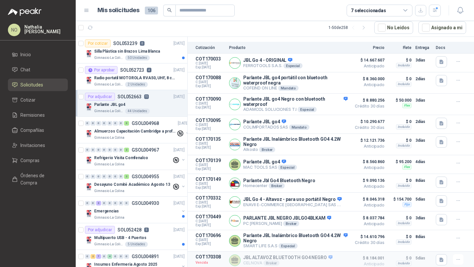
scroll to position [100, 0]
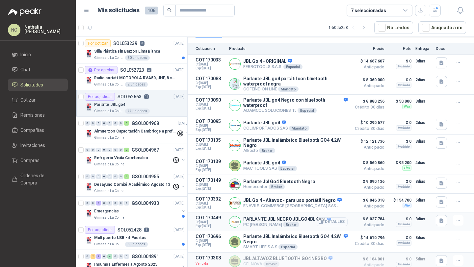
click at [328, 226] on button "Detalles" at bounding box center [331, 221] width 31 height 9
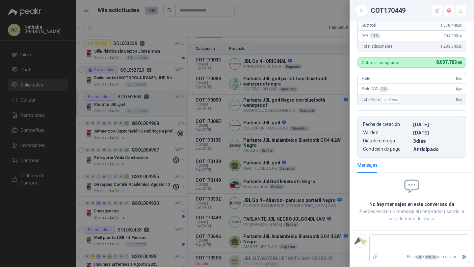
click at [328, 192] on div at bounding box center [237, 133] width 474 height 267
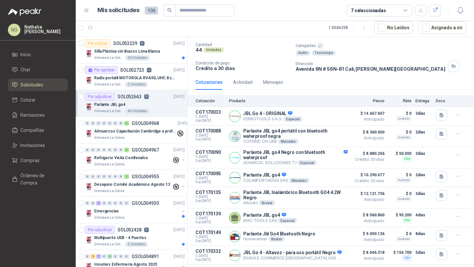
scroll to position [0, 0]
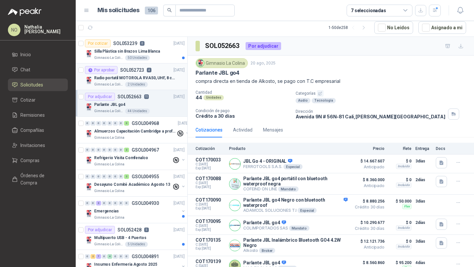
click at [156, 73] on div "Por aprobar SOL052723 4 [DATE]" at bounding box center [135, 70] width 100 height 8
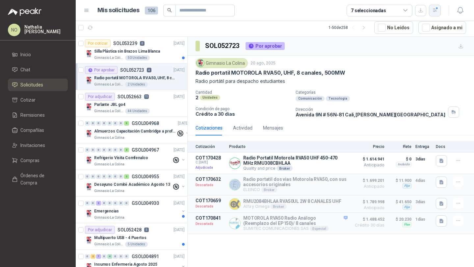
click at [434, 9] on icon "button" at bounding box center [435, 10] width 4 height 3
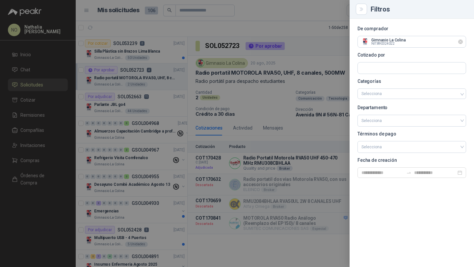
click at [461, 42] on icon "Limpiar" at bounding box center [460, 42] width 6 height 6
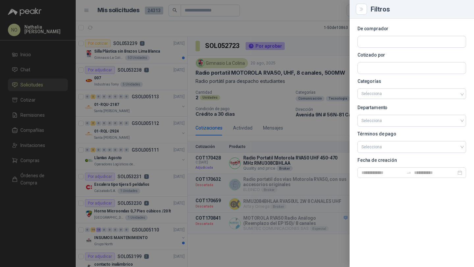
click at [189, 44] on div at bounding box center [237, 133] width 474 height 267
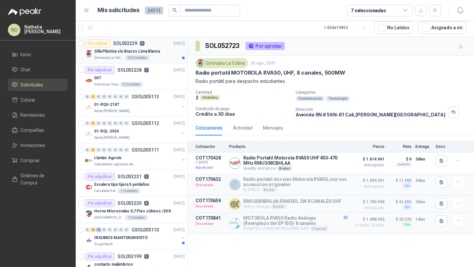
click at [169, 51] on div "Silla Plástica sin Brazos Lima Blanca" at bounding box center [139, 51] width 90 height 8
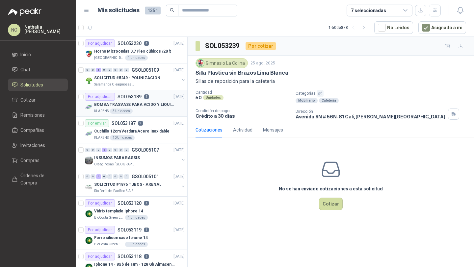
click at [154, 96] on div "Por adjudicar SOL053189 1 [DATE]" at bounding box center [135, 97] width 100 height 8
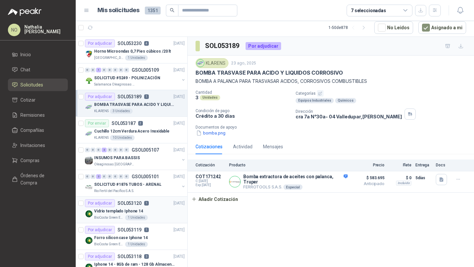
click at [153, 216] on div "BioCosta Green Energy S.A.S 1 Unidades" at bounding box center [139, 217] width 90 height 5
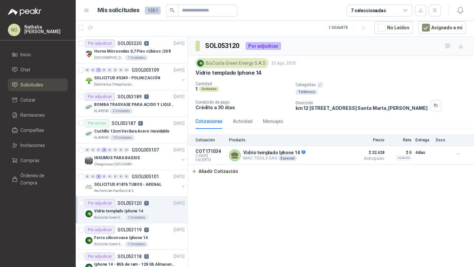
scroll to position [24, 0]
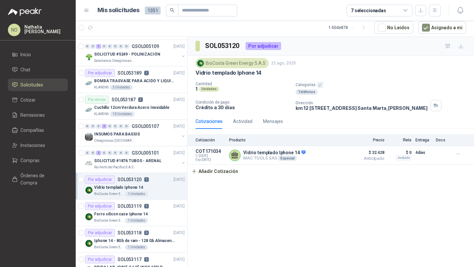
click at [153, 216] on div "Forro silicon case Iphone 14" at bounding box center [139, 214] width 90 height 8
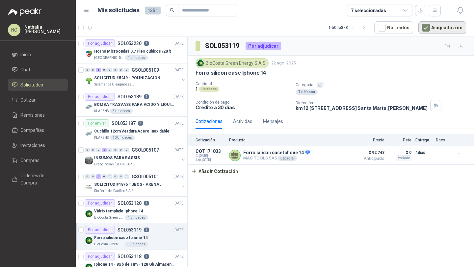
click at [446, 30] on button "Asignado a mi" at bounding box center [442, 27] width 48 height 12
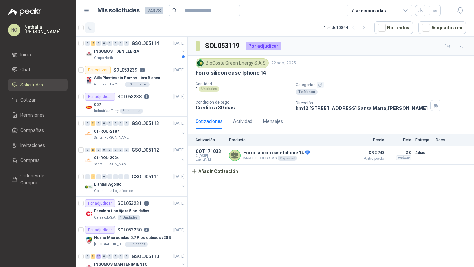
click at [91, 26] on icon "button" at bounding box center [90, 28] width 6 height 6
click at [143, 69] on p "0" at bounding box center [142, 70] width 5 height 5
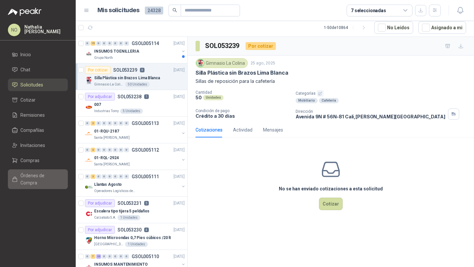
click at [38, 174] on span "Órdenes de Compra" at bounding box center [40, 179] width 41 height 14
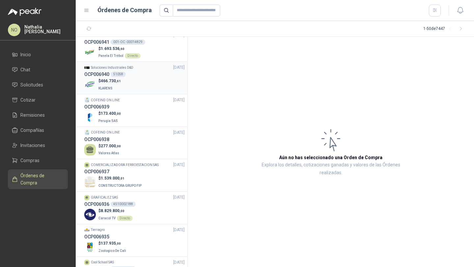
scroll to position [62, 0]
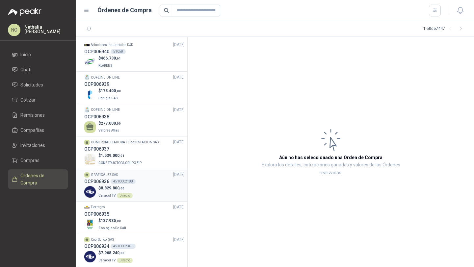
click at [140, 181] on div "OCP006936 4510002188" at bounding box center [134, 181] width 100 height 7
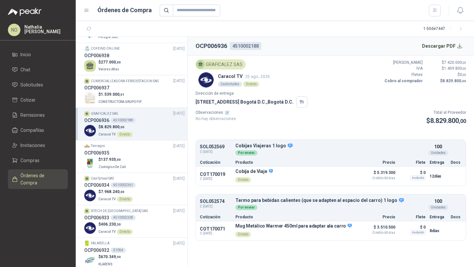
scroll to position [125, 0]
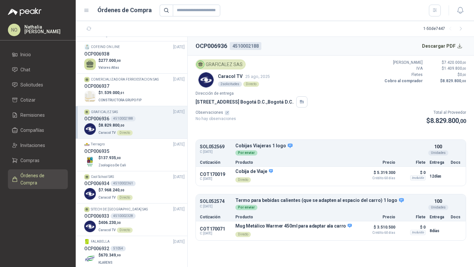
click at [140, 181] on div "OCP006934 4510002361" at bounding box center [134, 183] width 100 height 7
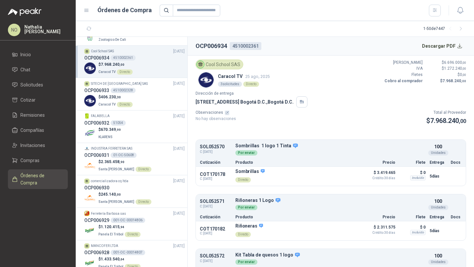
scroll to position [250, 0]
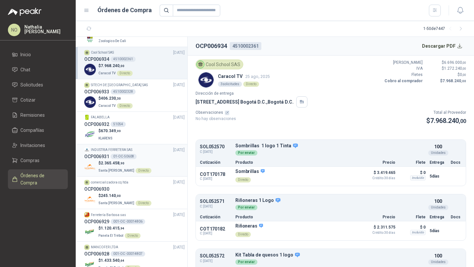
click at [144, 164] on p "$ 2.365.458 ,90" at bounding box center [124, 163] width 53 height 6
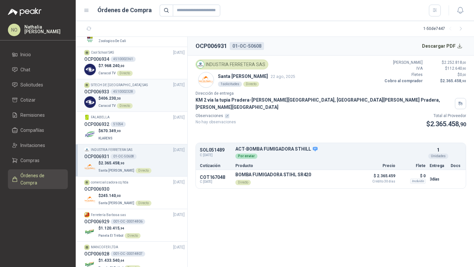
scroll to position [351, 0]
